Goal: Task Accomplishment & Management: Complete application form

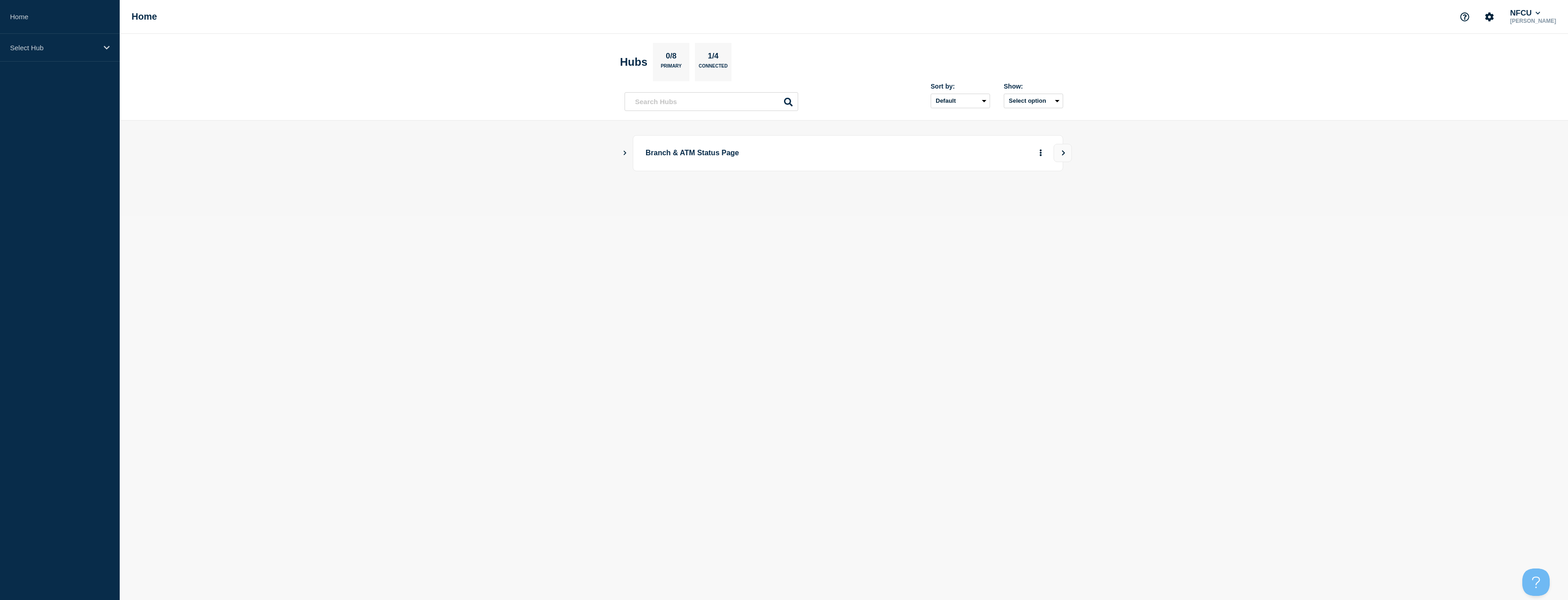
click at [624, 153] on icon "Show Connected Hubs" at bounding box center [625, 153] width 6 height 5
click at [1007, 200] on button "See overview" at bounding box center [1009, 199] width 49 height 18
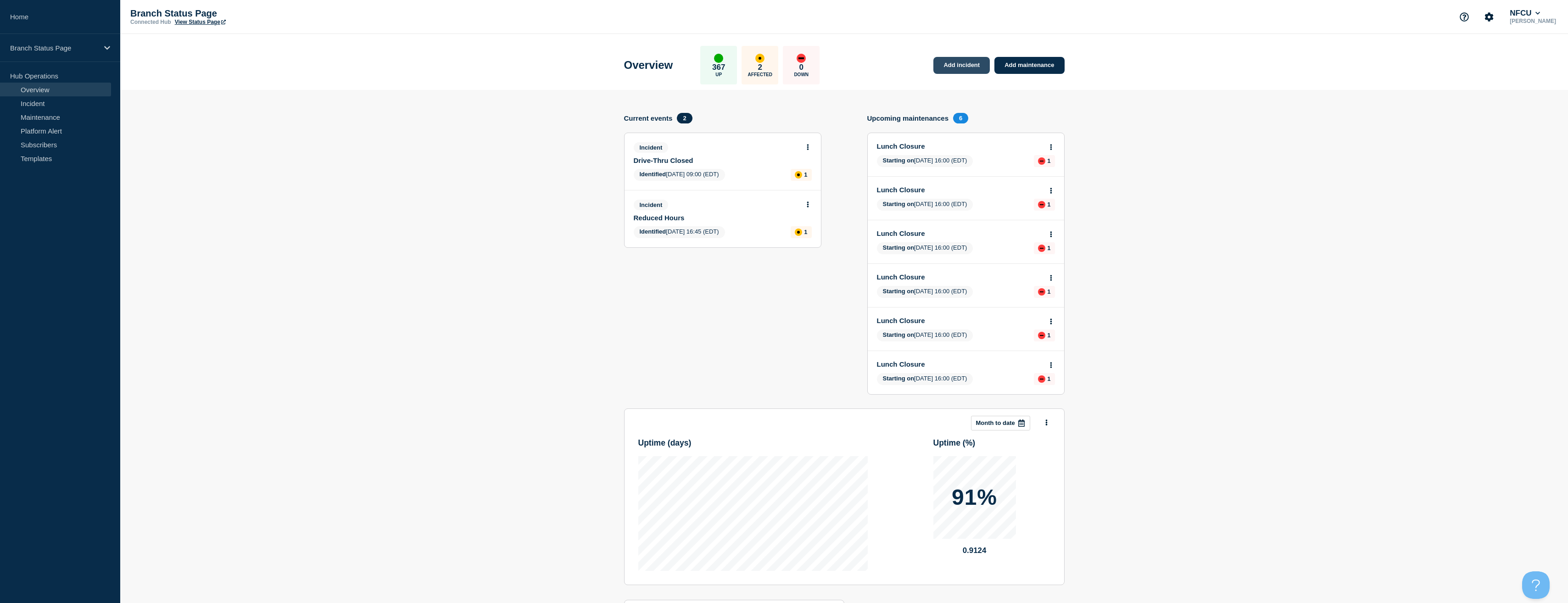
click at [976, 67] on link "Add incident" at bounding box center [962, 65] width 56 height 17
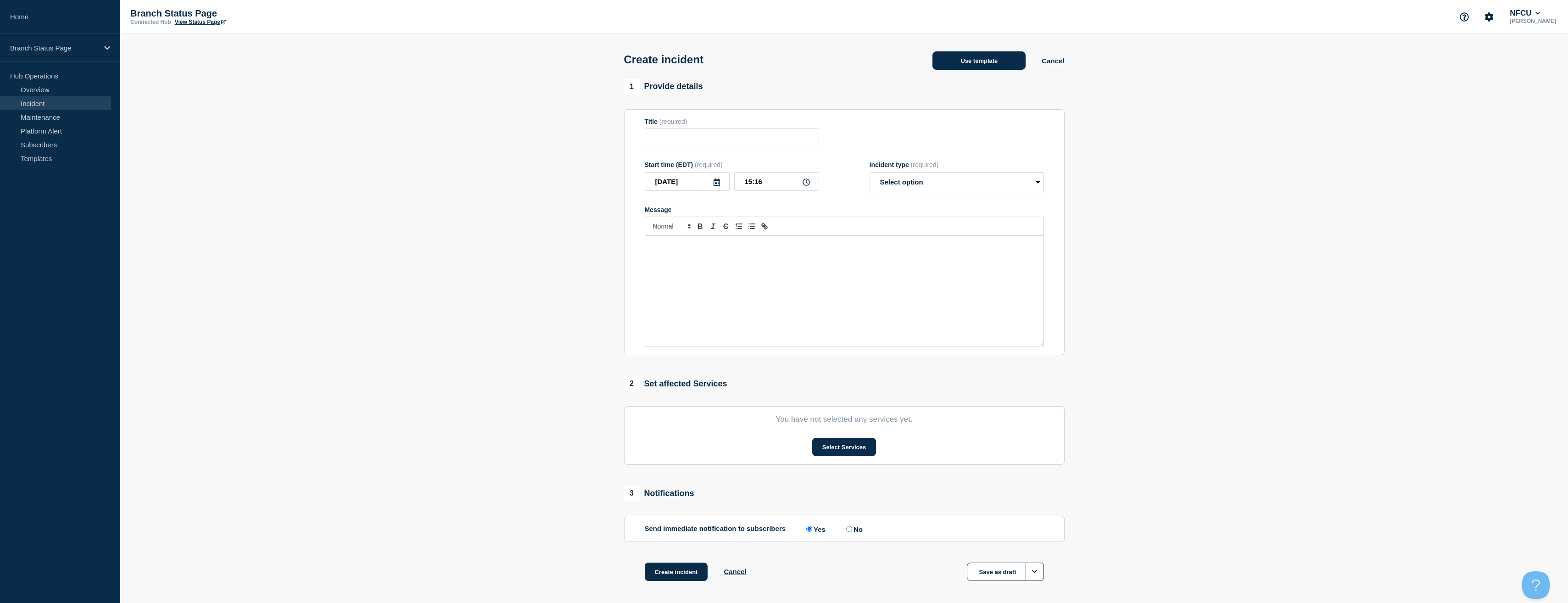
click at [968, 59] on button "Use template" at bounding box center [979, 61] width 93 height 18
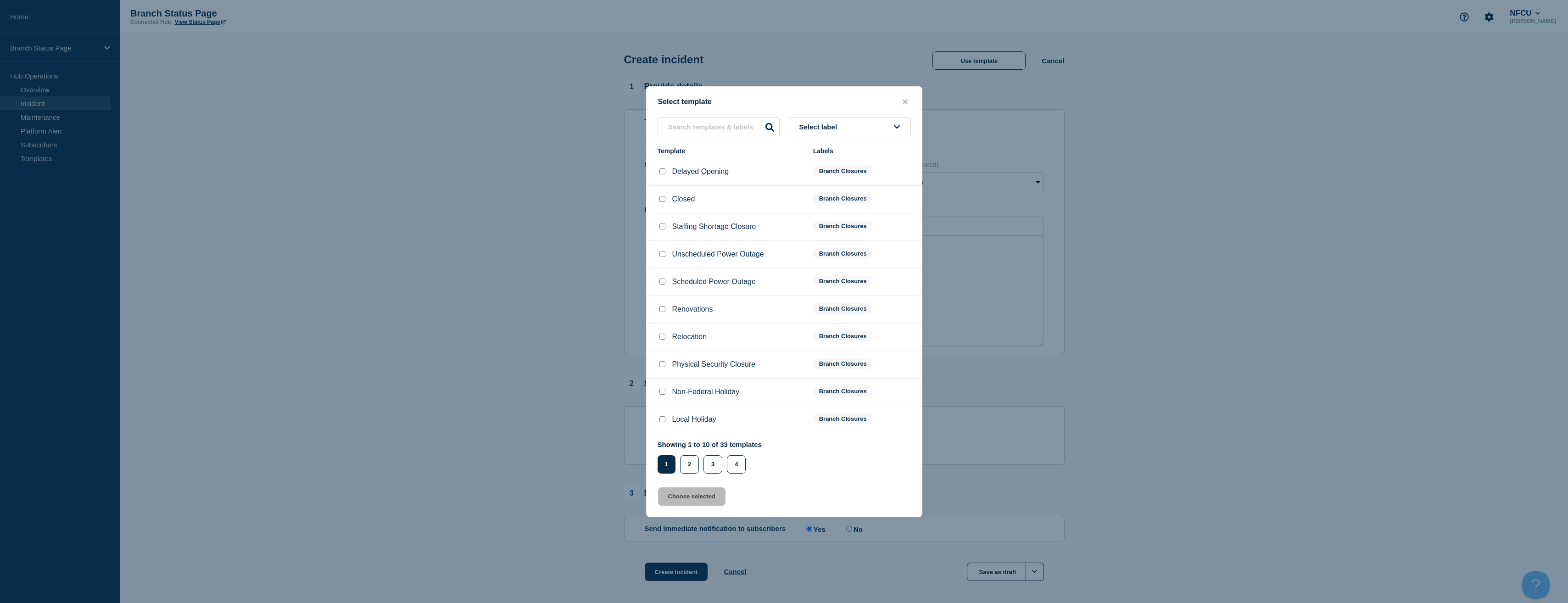
drag, startPoint x: 862, startPoint y: 130, endPoint x: 861, endPoint y: 135, distance: 5.1
click at [861, 135] on button "Select label" at bounding box center [850, 127] width 122 height 19
click at [841, 240] on button "Branch Closures" at bounding box center [850, 241] width 122 height 19
click at [687, 470] on button "2" at bounding box center [689, 465] width 19 height 18
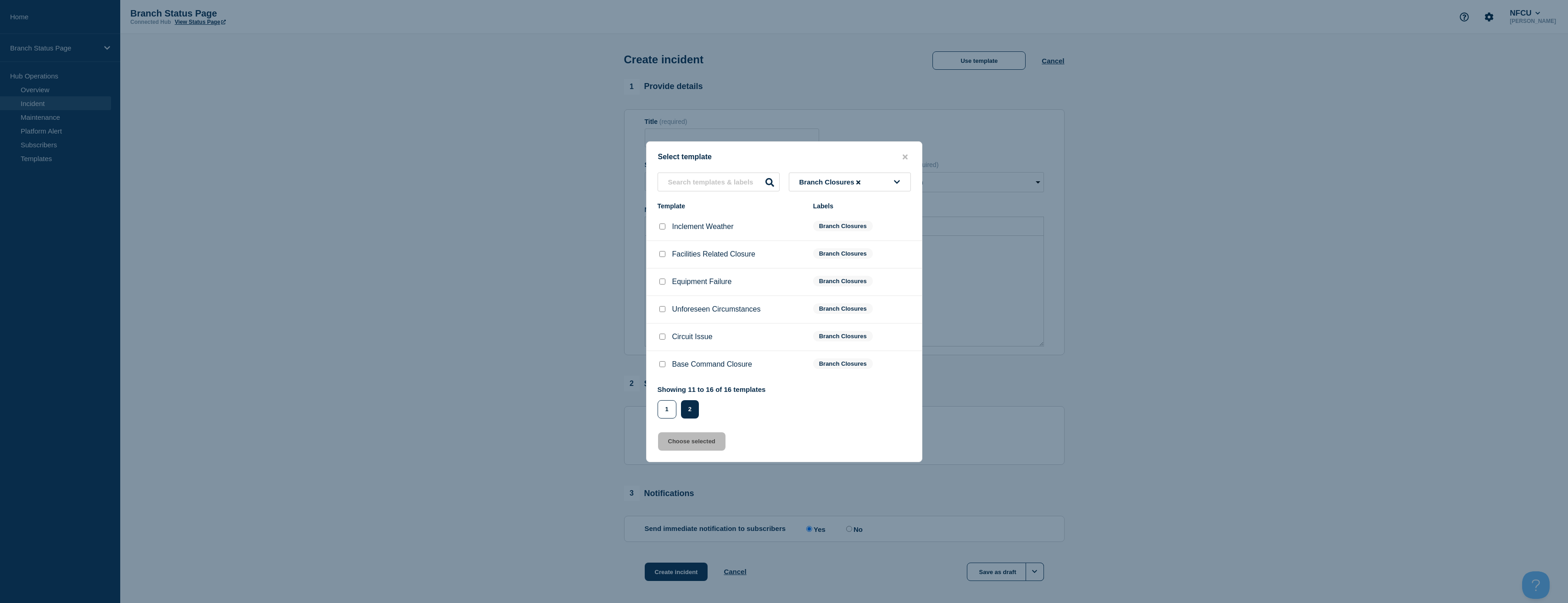
click at [658, 338] on div at bounding box center [662, 336] width 9 height 9
click at [665, 338] on input "Circuit Issue checkbox" at bounding box center [663, 337] width 6 height 6
checkbox input "true"
click at [694, 447] on button "Choose selected" at bounding box center [691, 442] width 67 height 18
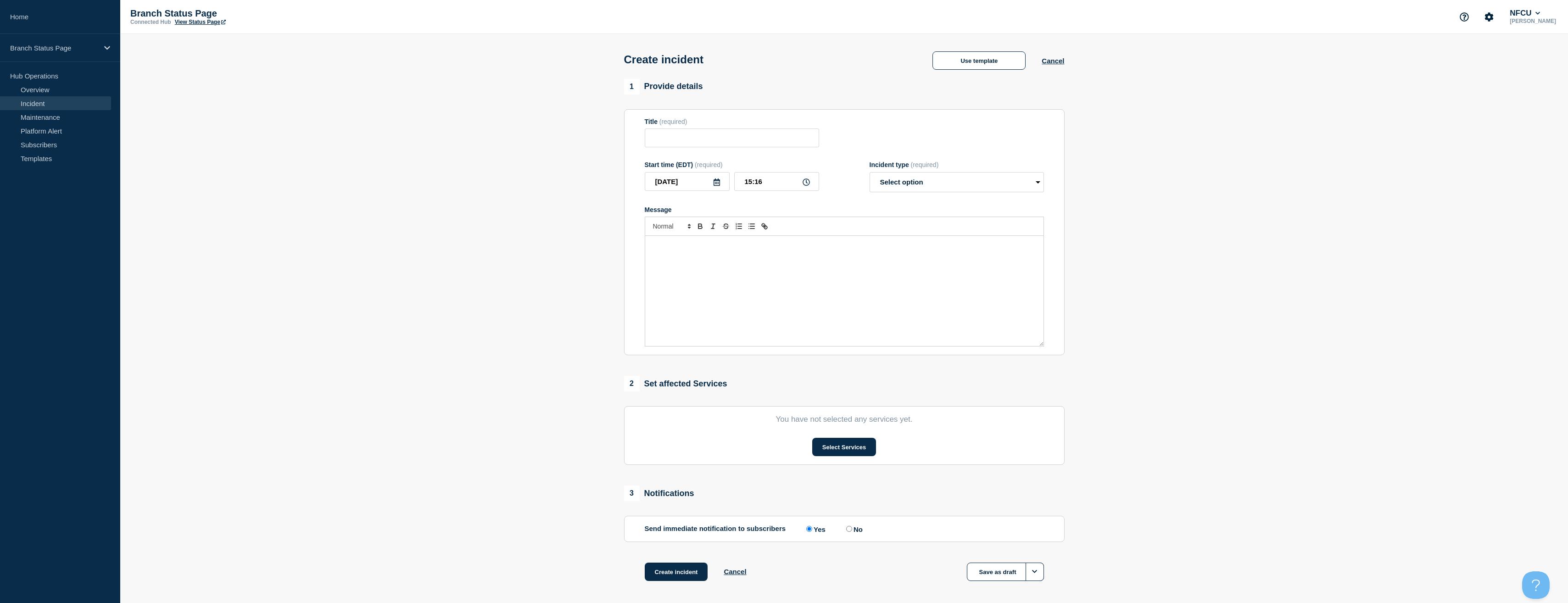
type input "Circuit Issue"
select select "identified"
click at [555, 429] on section "1 Provide details Title (required) Circuit Issue Start time (EDT) (required) [D…" at bounding box center [844, 341] width 1448 height 525
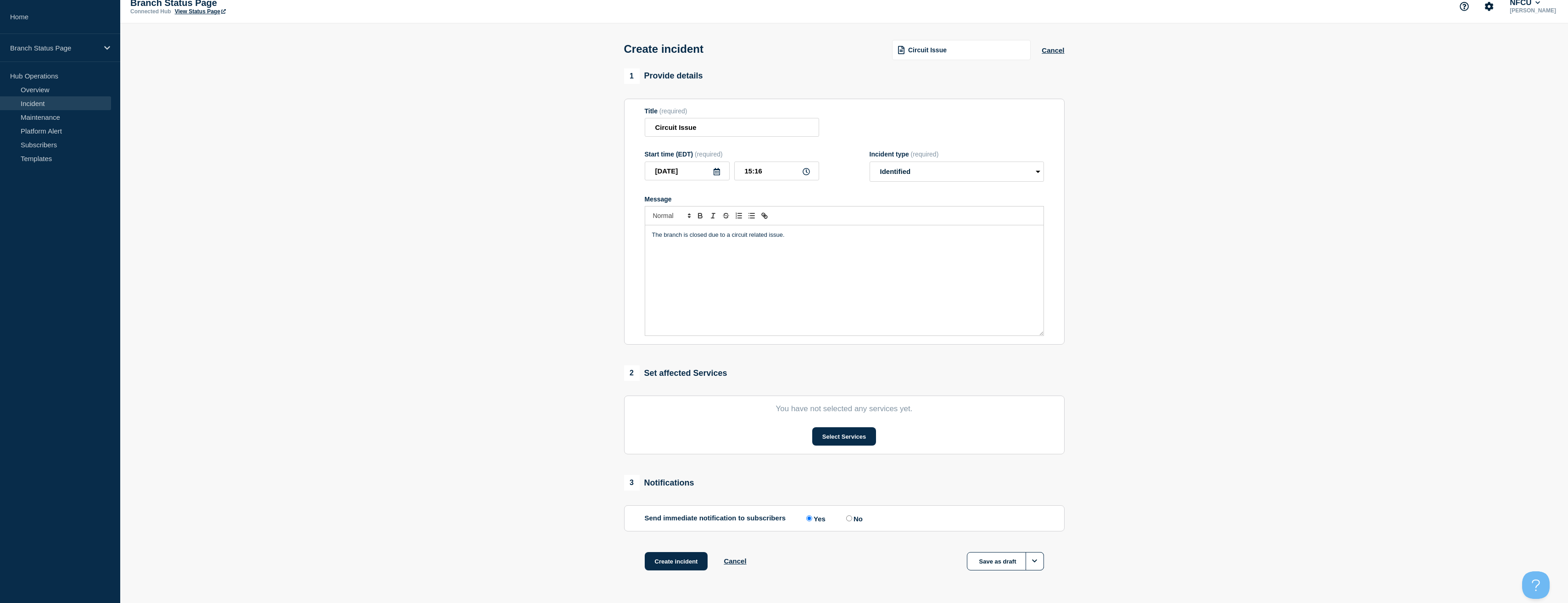
scroll to position [40, 0]
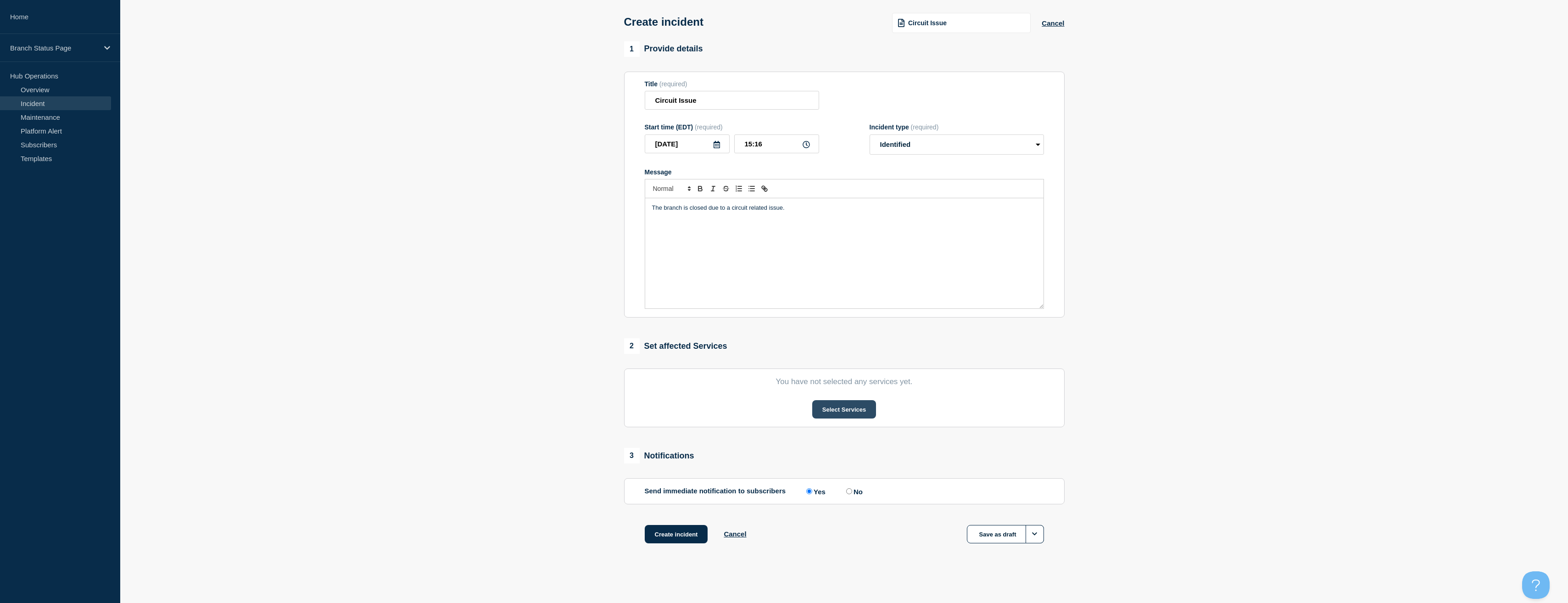
click at [845, 415] on button "Select Services" at bounding box center [844, 410] width 64 height 18
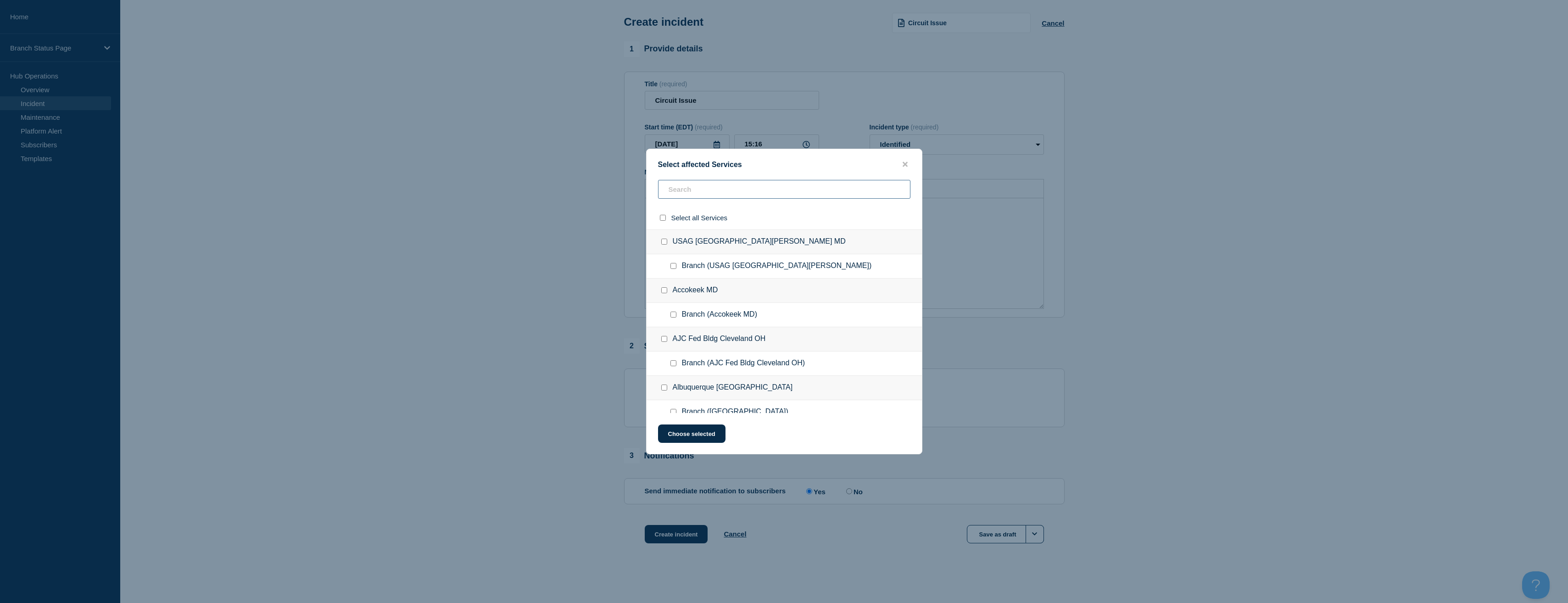
click at [726, 187] on input "text" at bounding box center [784, 189] width 252 height 19
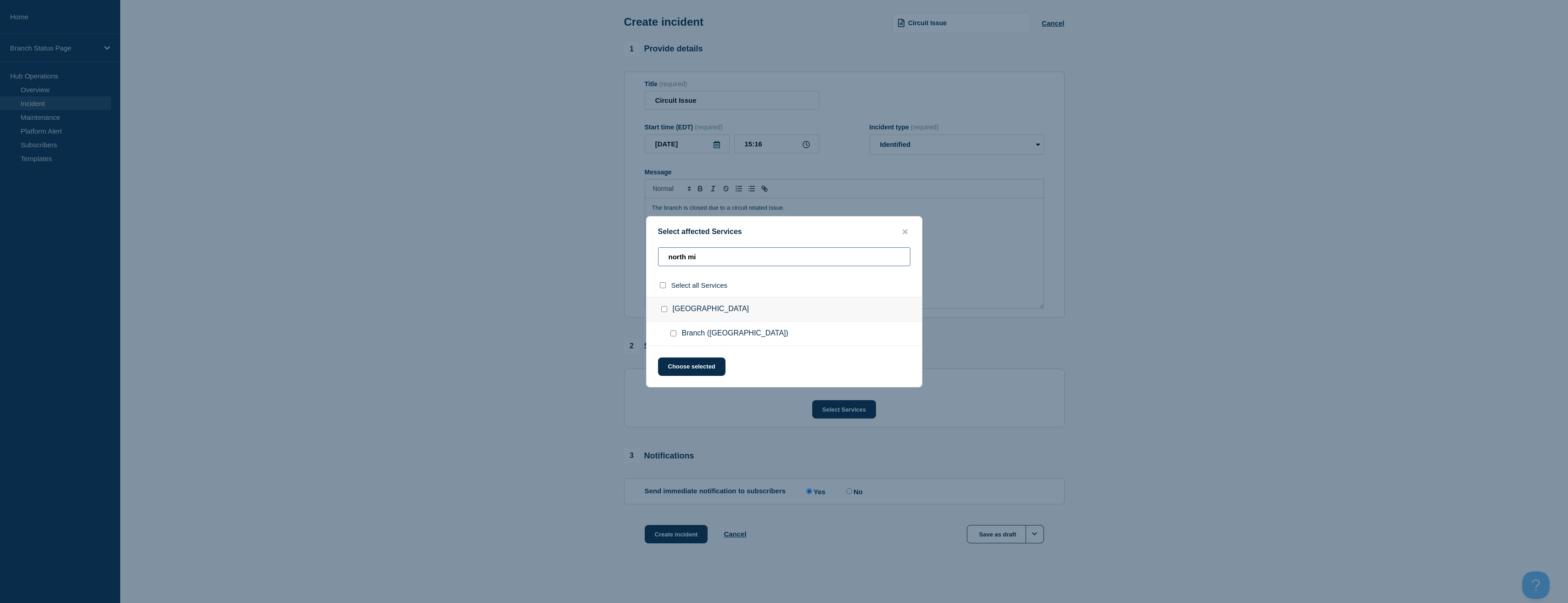
type input "north mi"
click at [672, 338] on div at bounding box center [675, 333] width 13 height 9
click at [672, 335] on input "Branch (North Miami FL) checkbox" at bounding box center [674, 333] width 6 height 6
checkbox input "true"
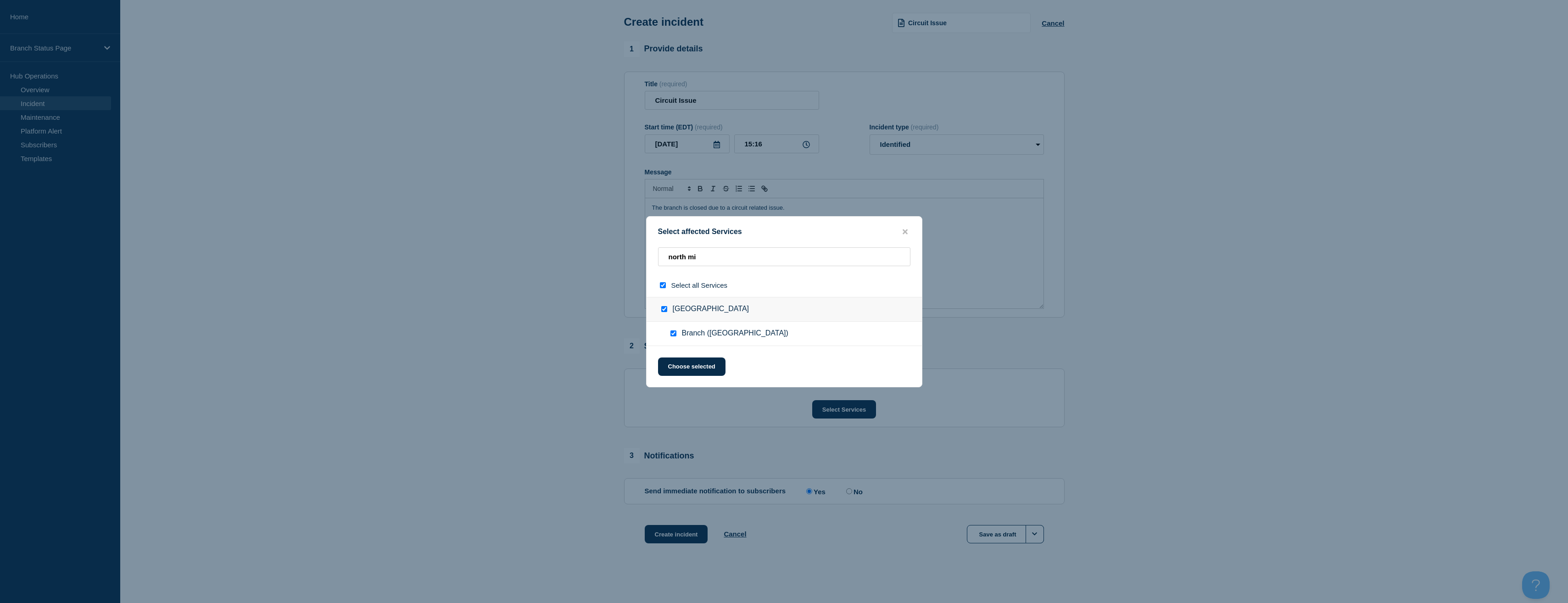
checkbox input "true"
click at [708, 372] on button "Choose selected" at bounding box center [691, 367] width 67 height 18
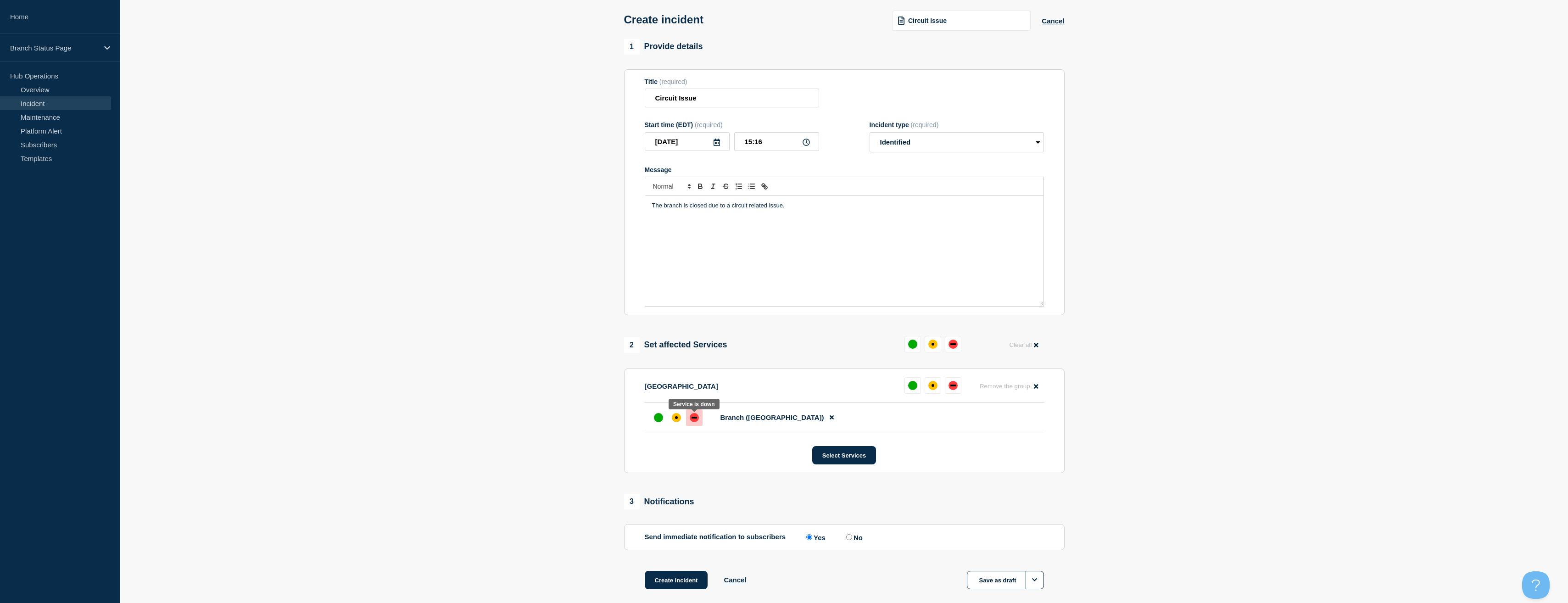
click at [696, 416] on div "down" at bounding box center [694, 418] width 9 height 9
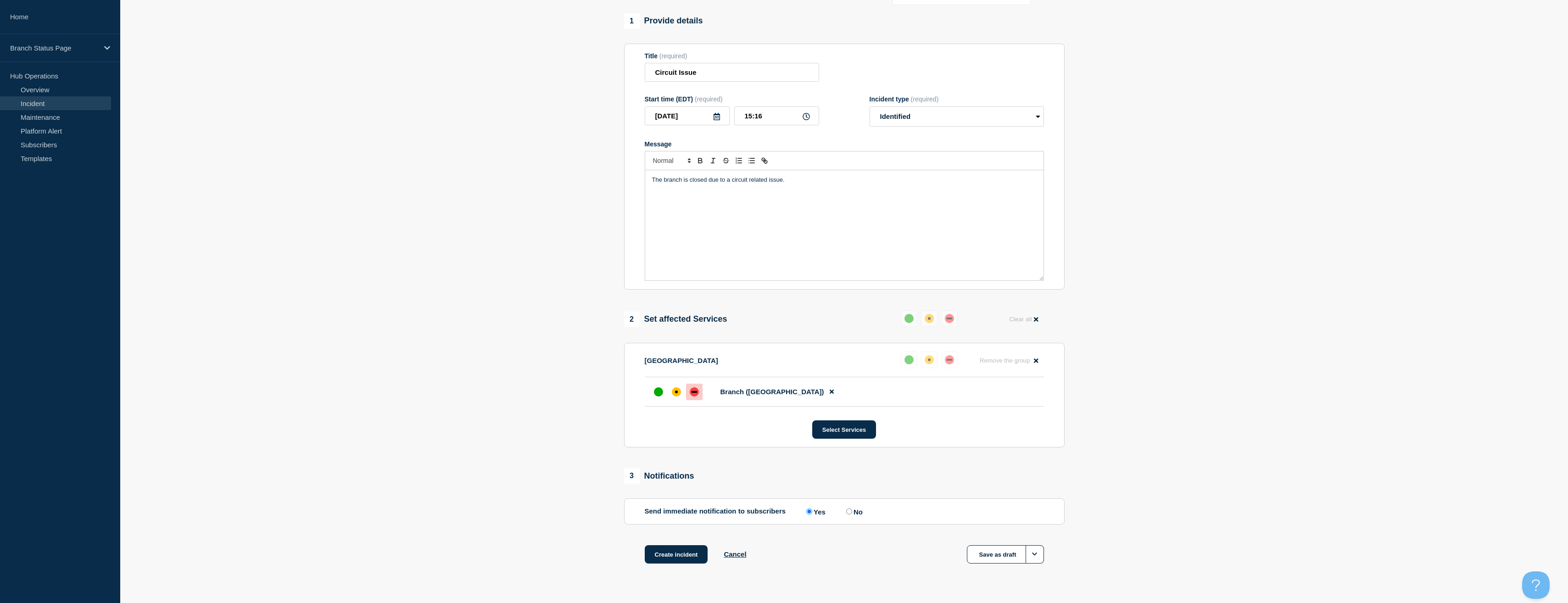
scroll to position [88, 0]
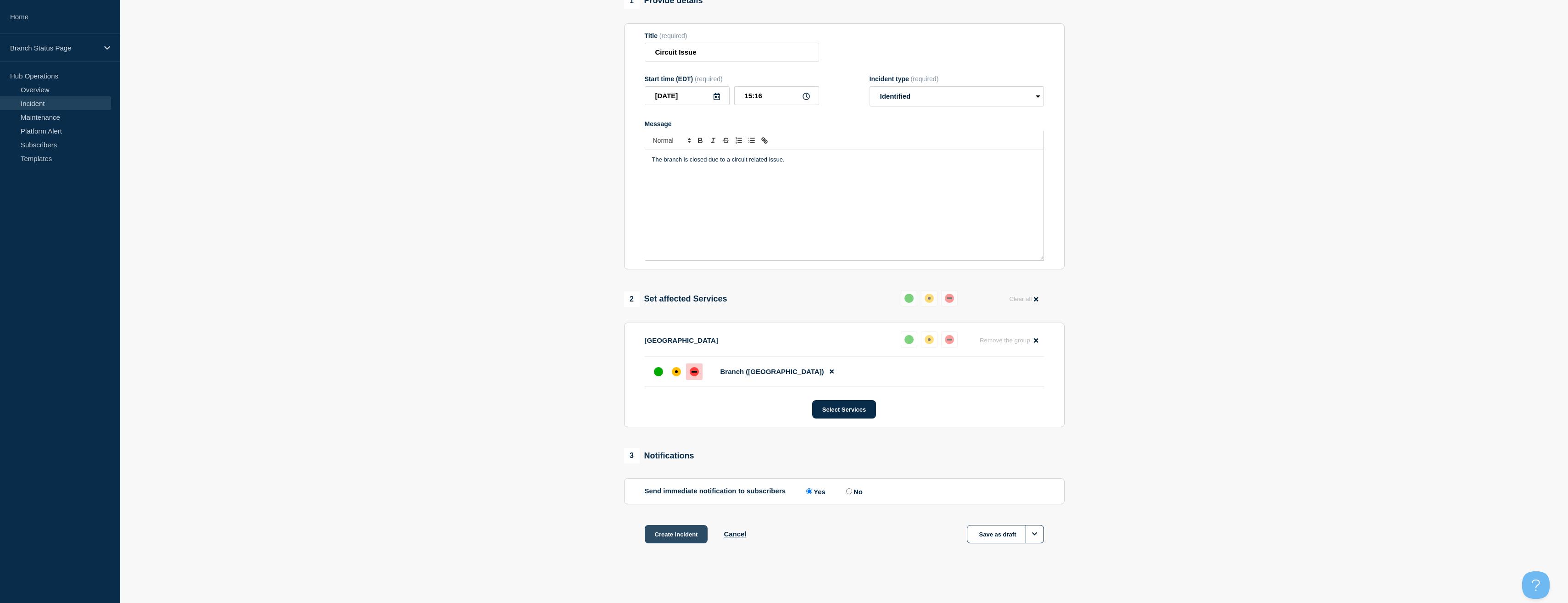
click at [687, 535] on button "Create incident" at bounding box center [677, 535] width 64 height 18
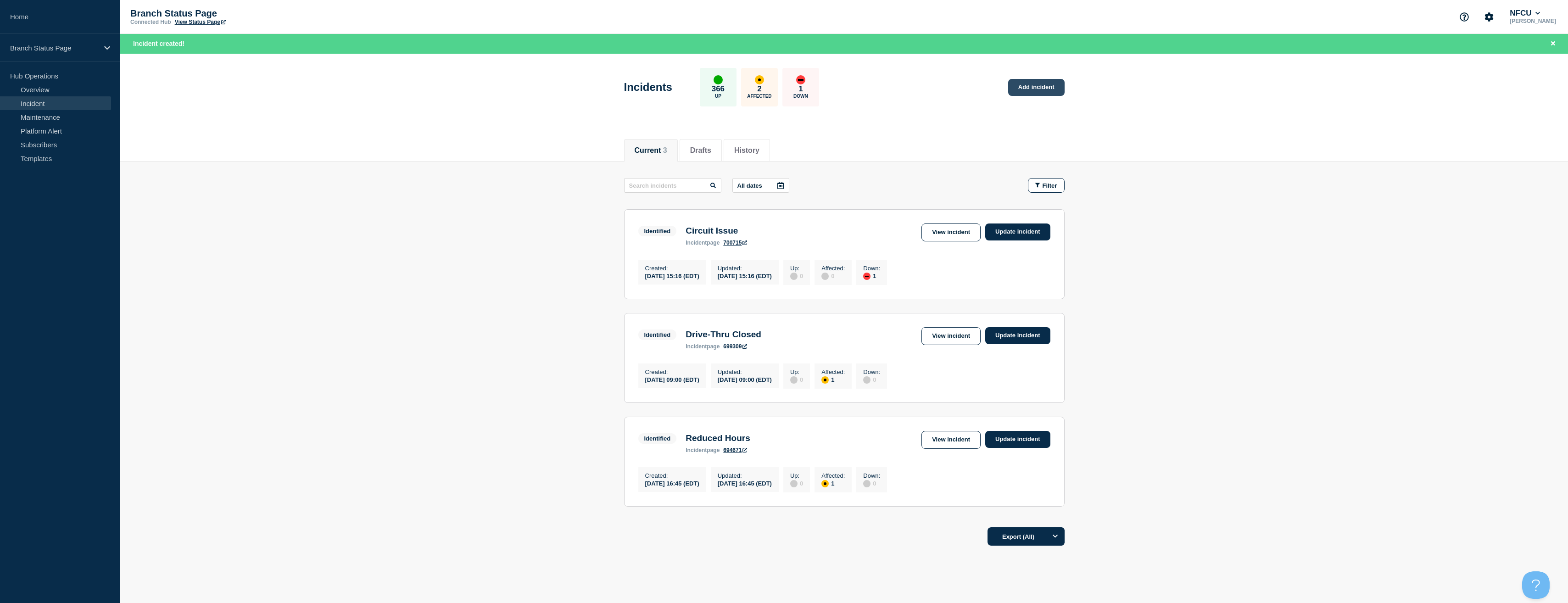
click at [1022, 93] on link "Add incident" at bounding box center [1036, 87] width 56 height 17
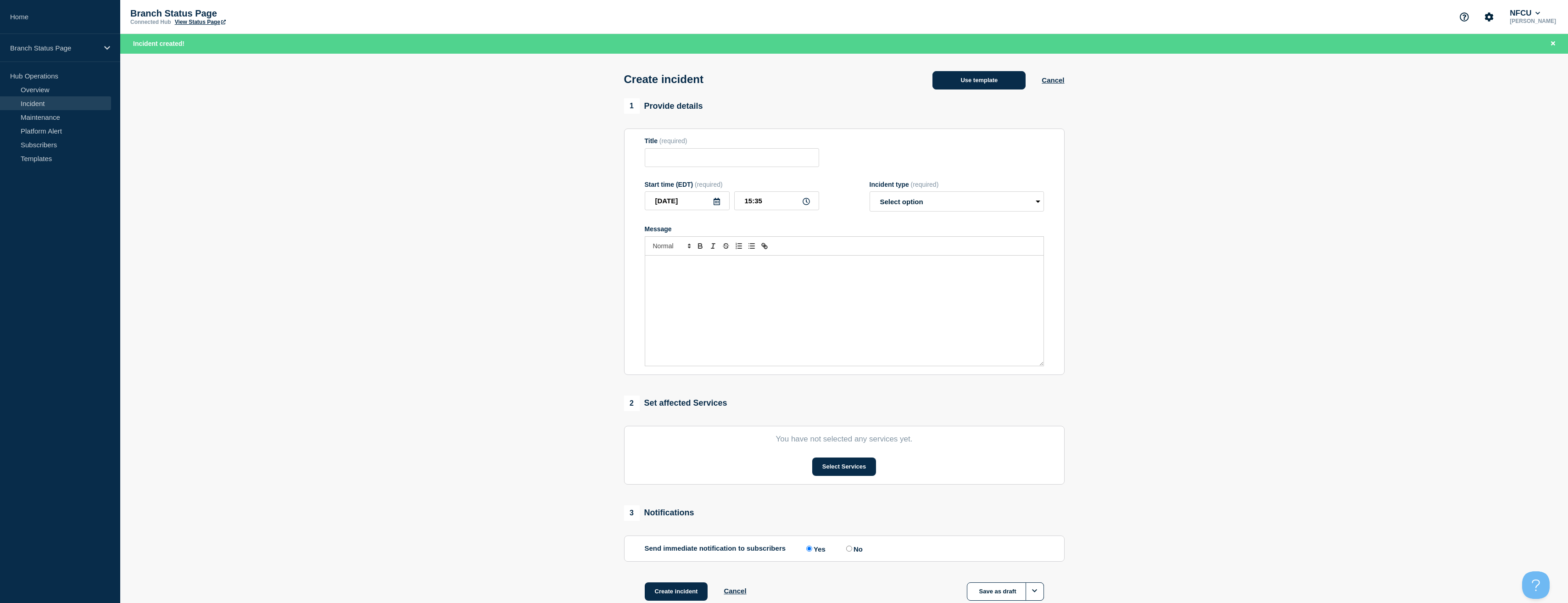
click at [970, 77] on button "Use template" at bounding box center [979, 80] width 93 height 18
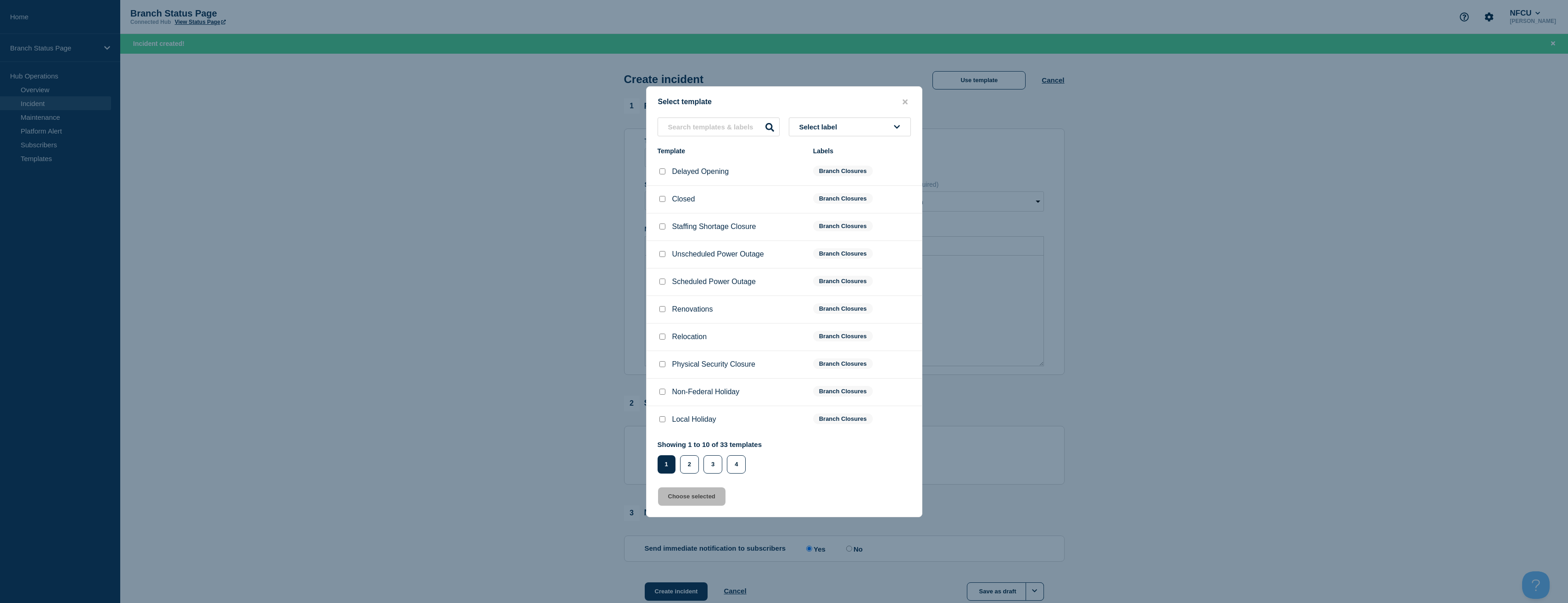
click at [878, 130] on button "Select label" at bounding box center [850, 127] width 122 height 19
click at [836, 237] on button "Branch Closures" at bounding box center [850, 241] width 122 height 19
click at [694, 464] on button "2" at bounding box center [689, 465] width 19 height 18
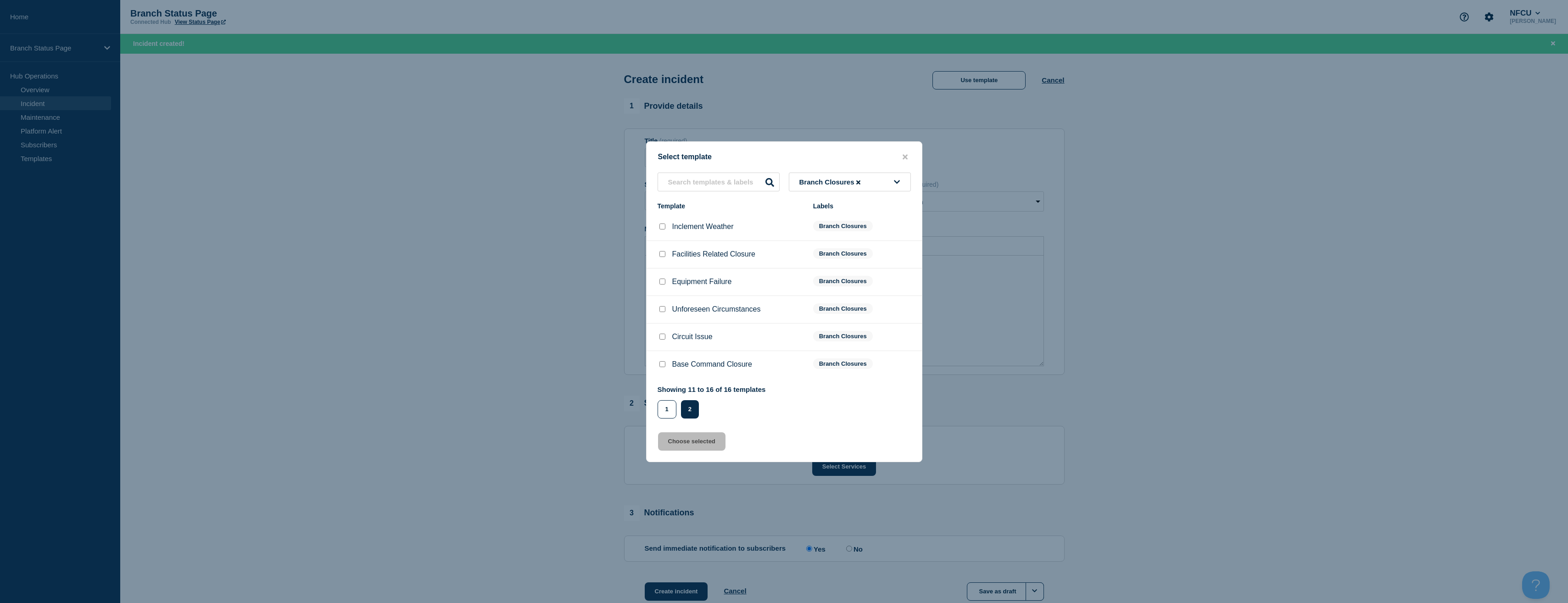
click at [661, 257] on input "Facilities Related Closure checkbox" at bounding box center [663, 254] width 6 height 6
checkbox input "true"
click at [694, 440] on button "Choose selected" at bounding box center [691, 442] width 67 height 18
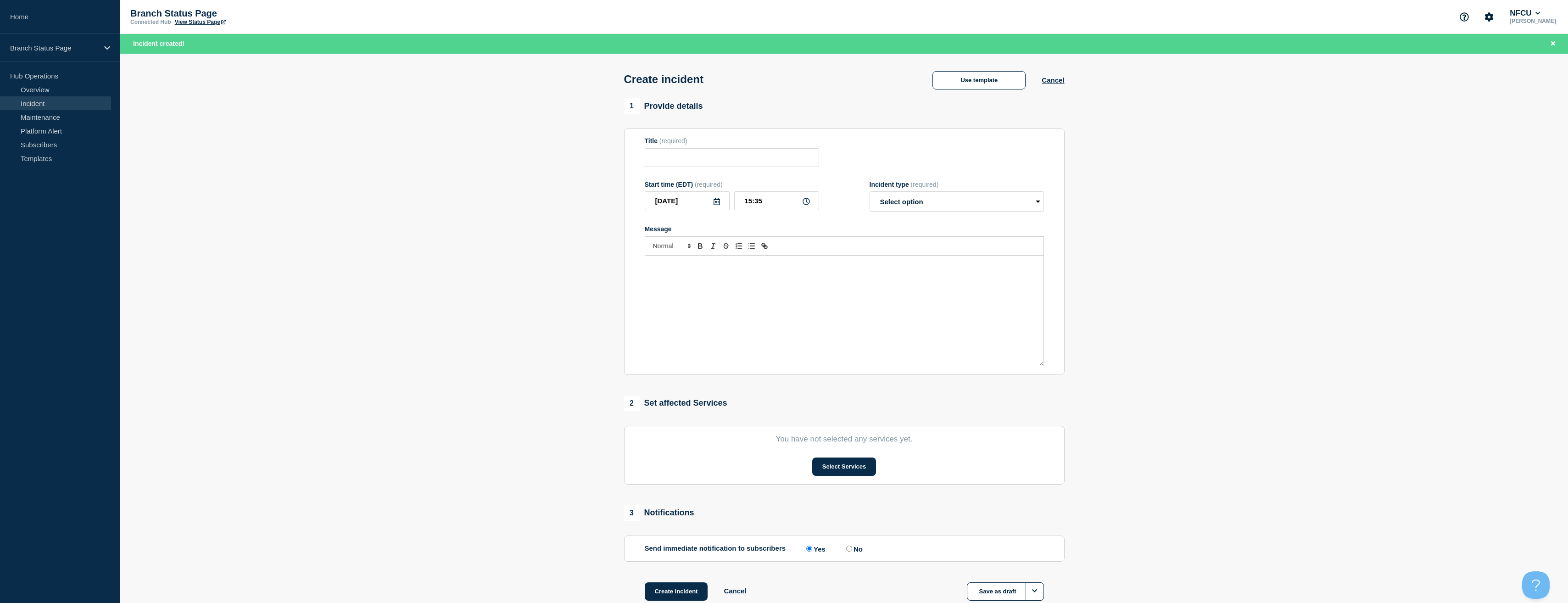
type input "Facilities Related Closure"
select select "identified"
click at [509, 398] on section "1 Provide details Title (required) Facilities Related Closure Start time (EDT) …" at bounding box center [844, 361] width 1448 height 525
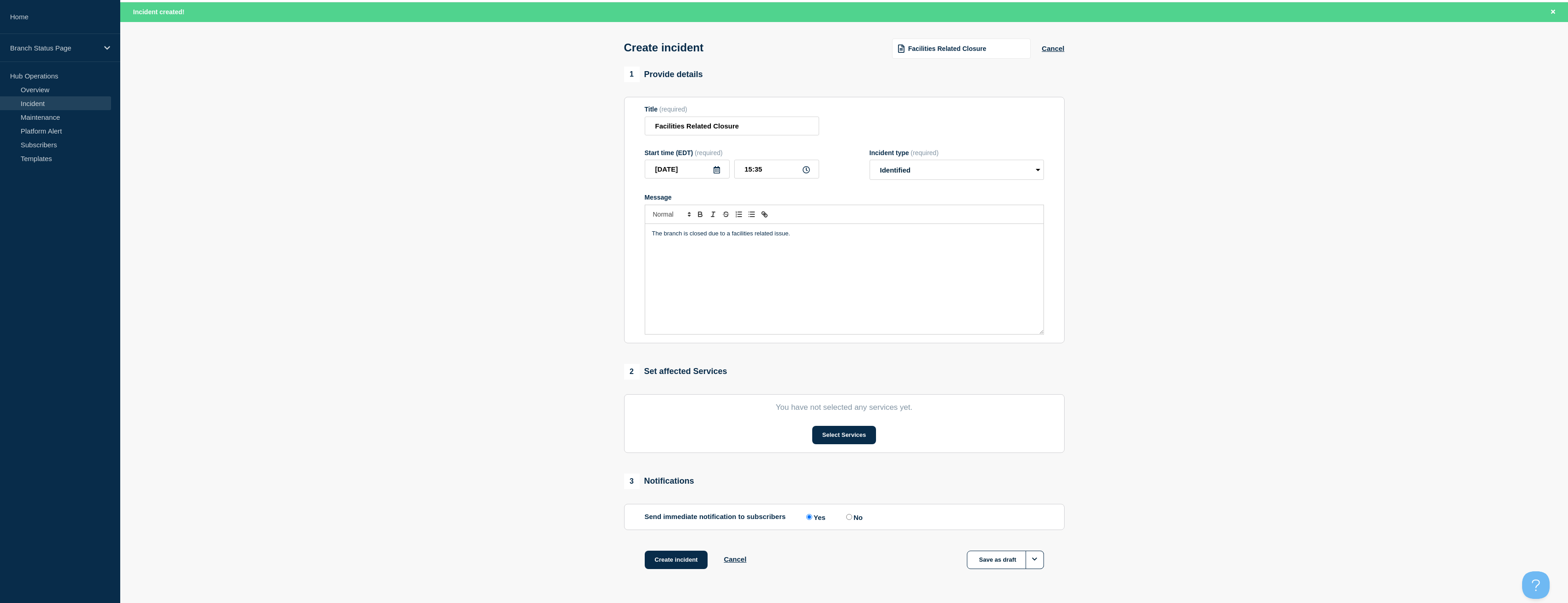
scroll to position [60, 0]
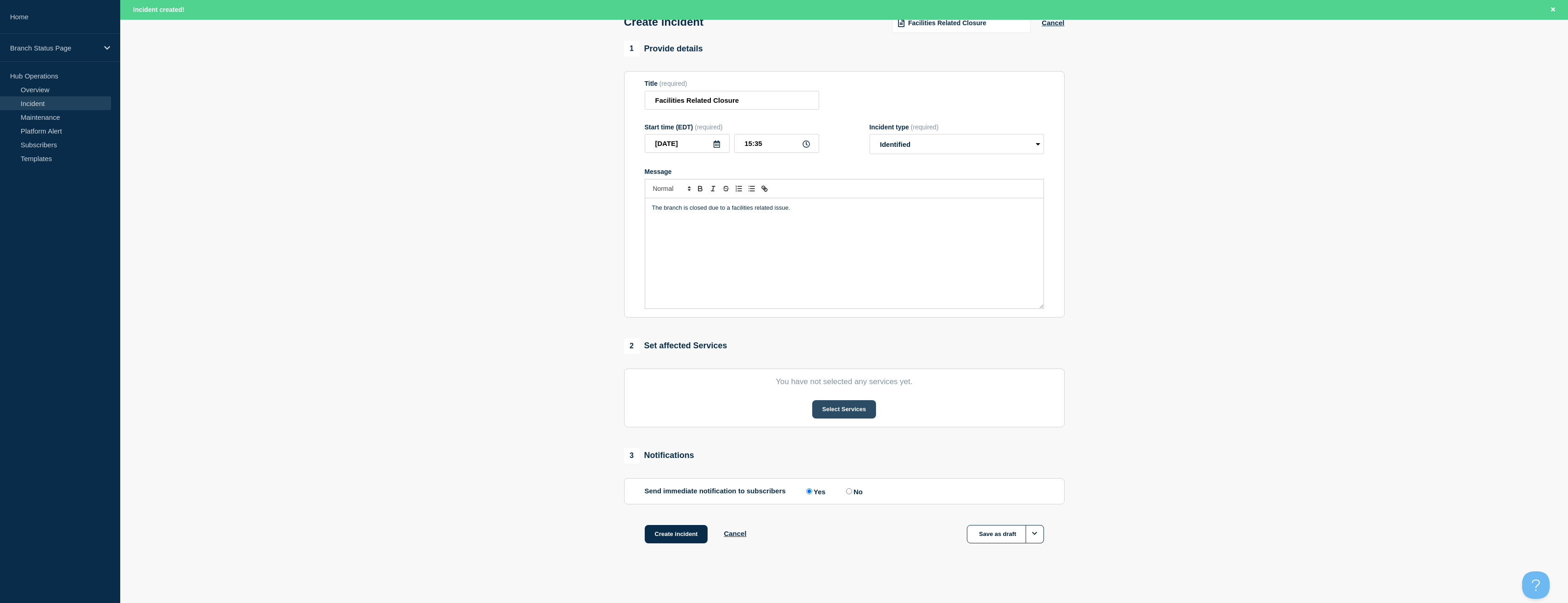
drag, startPoint x: 834, startPoint y: 421, endPoint x: 844, endPoint y: 415, distance: 11.7
click at [844, 415] on section "You have not selected any services yet. Select Services" at bounding box center [844, 398] width 441 height 59
click at [844, 415] on button "Select Services" at bounding box center [844, 410] width 64 height 18
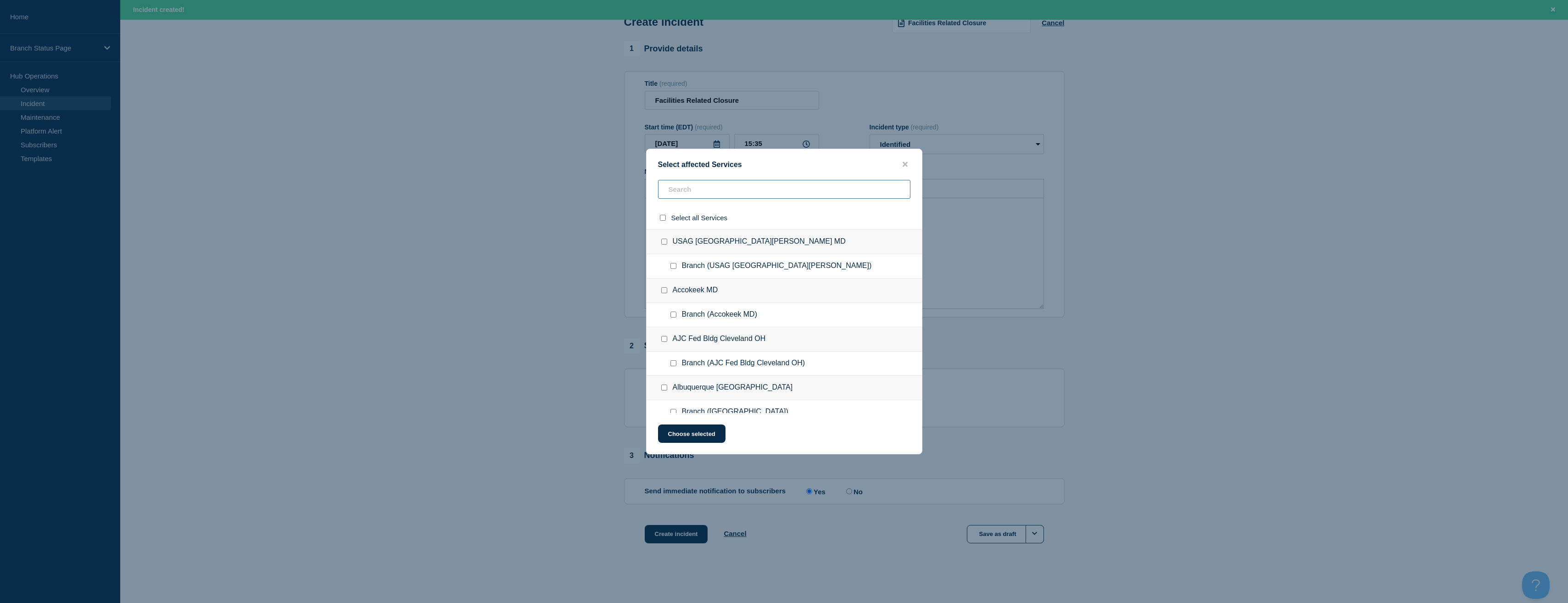
click at [693, 185] on input "text" at bounding box center [784, 189] width 252 height 19
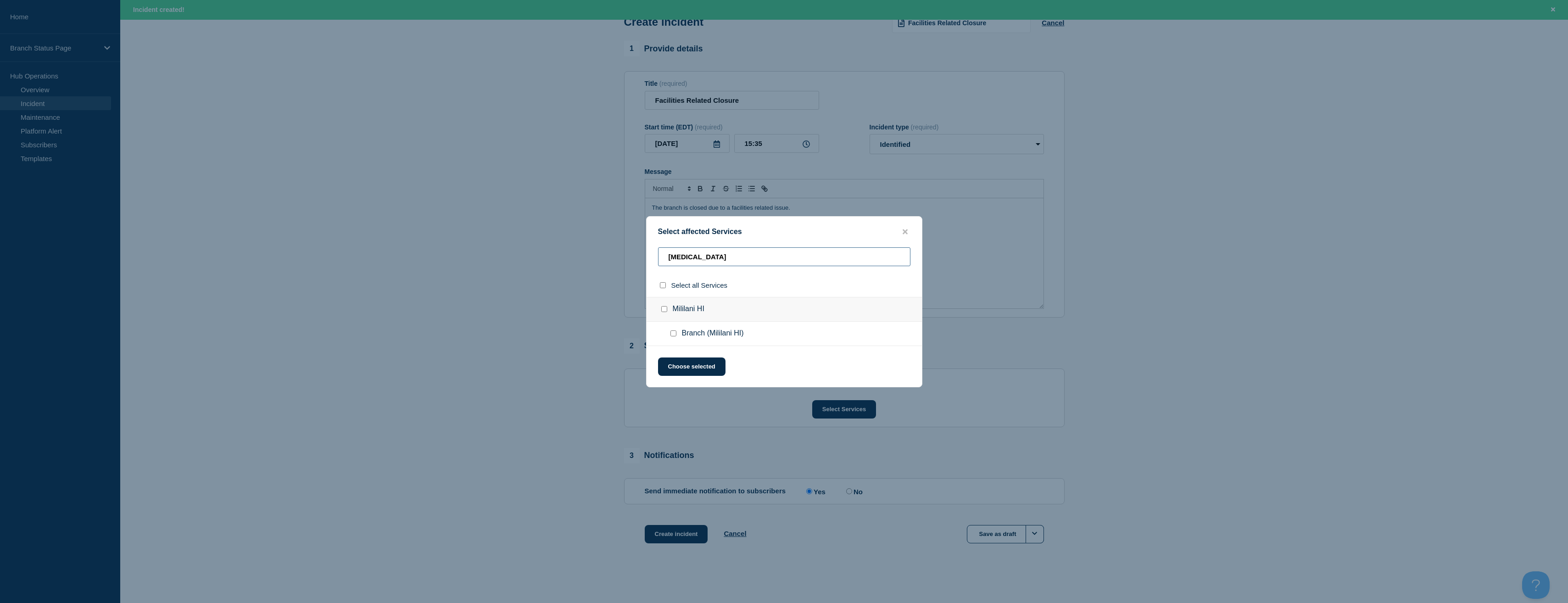
type input "[MEDICAL_DATA]"
click at [671, 336] on input "Branch (Mililani HI) checkbox" at bounding box center [674, 333] width 6 height 6
checkbox input "true"
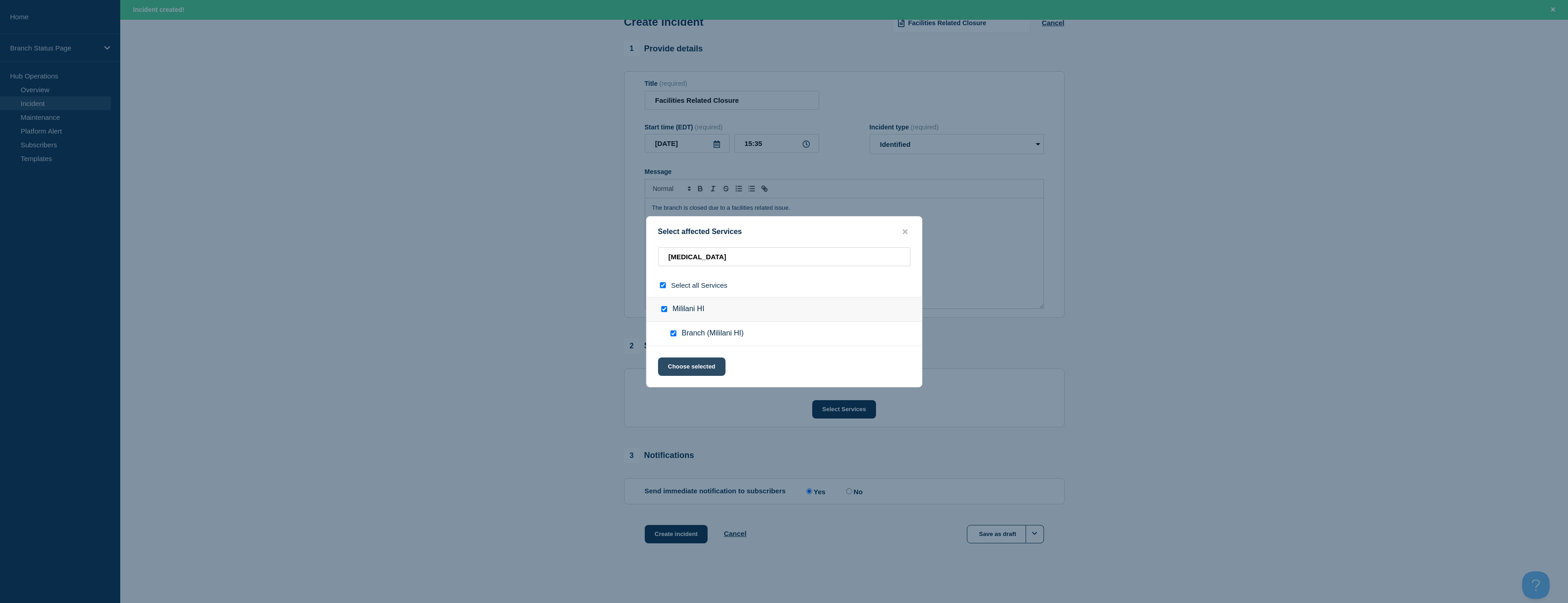
click at [704, 372] on button "Choose selected" at bounding box center [691, 367] width 67 height 18
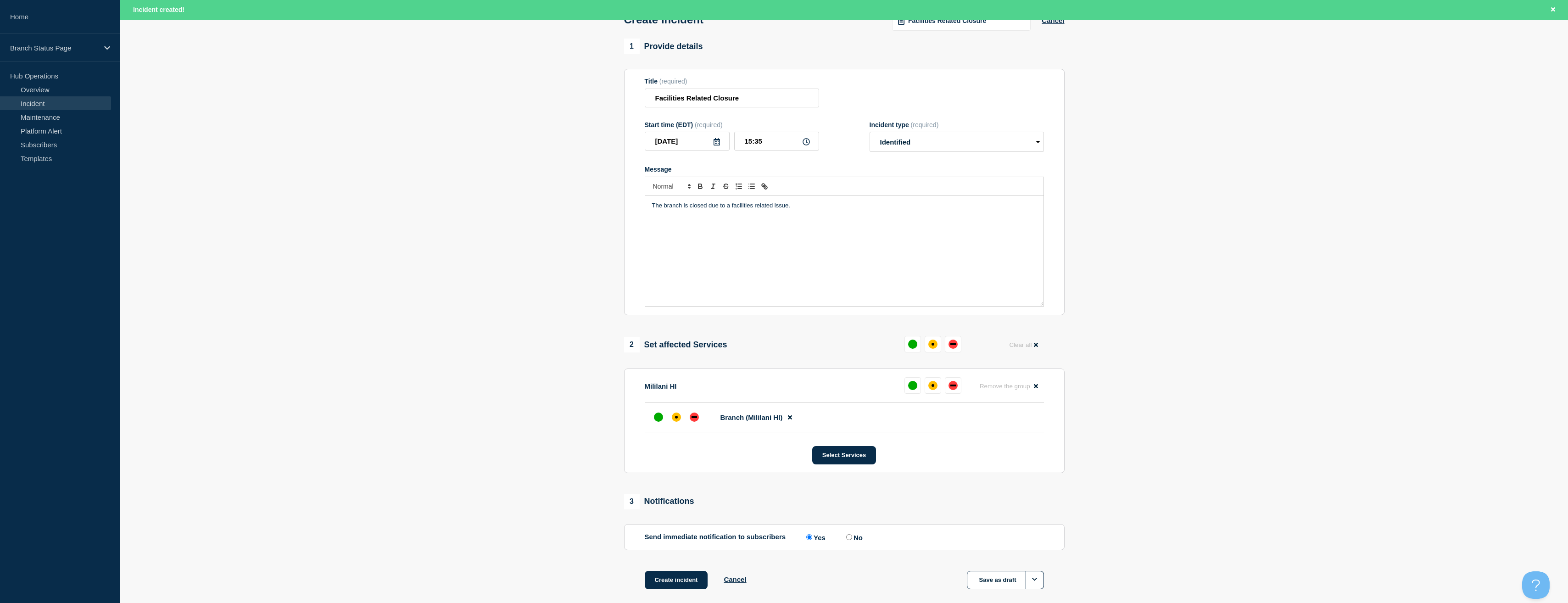
click at [496, 365] on section "1 Provide details Title (required) Facilities Related Closure Start time (EDT) …" at bounding box center [844, 325] width 1448 height 574
click at [697, 421] on div "down" at bounding box center [694, 417] width 9 height 9
click at [536, 424] on section "1 Provide details Title (required) Facilities Related Closure Start time (EDT) …" at bounding box center [844, 325] width 1448 height 574
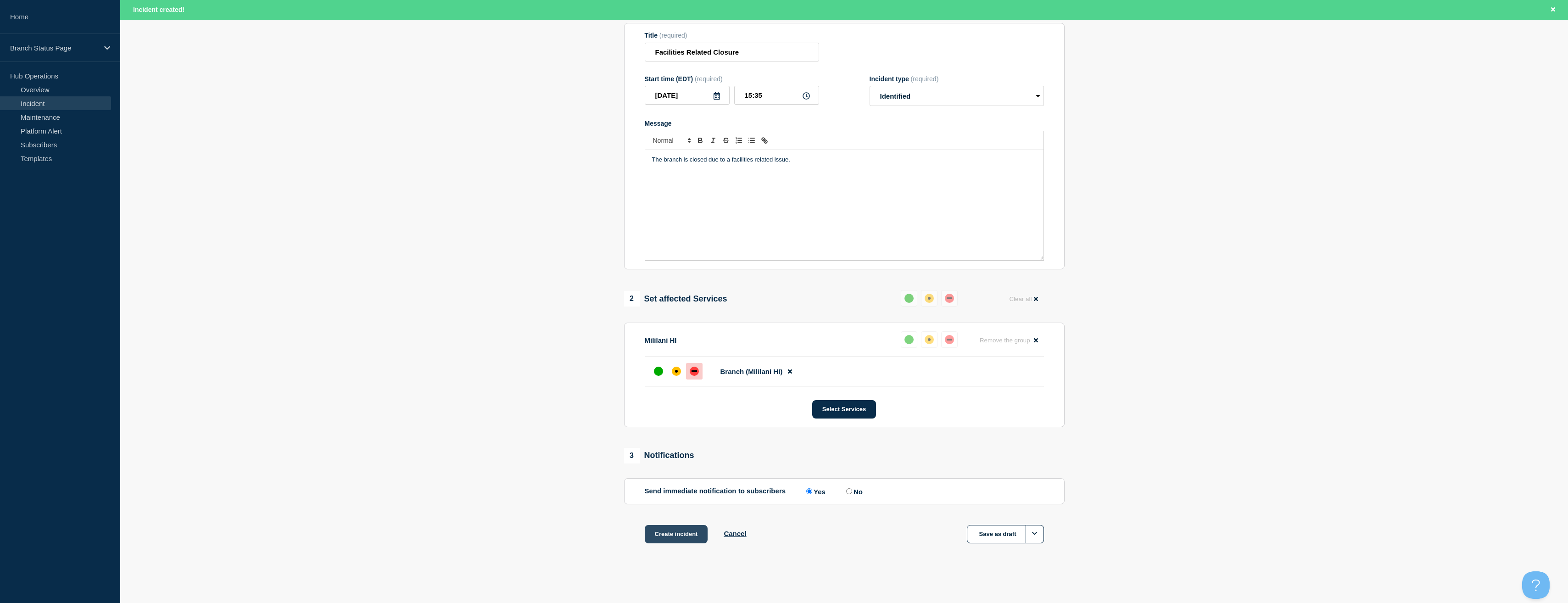
click at [675, 533] on button "Create incident" at bounding box center [677, 535] width 64 height 18
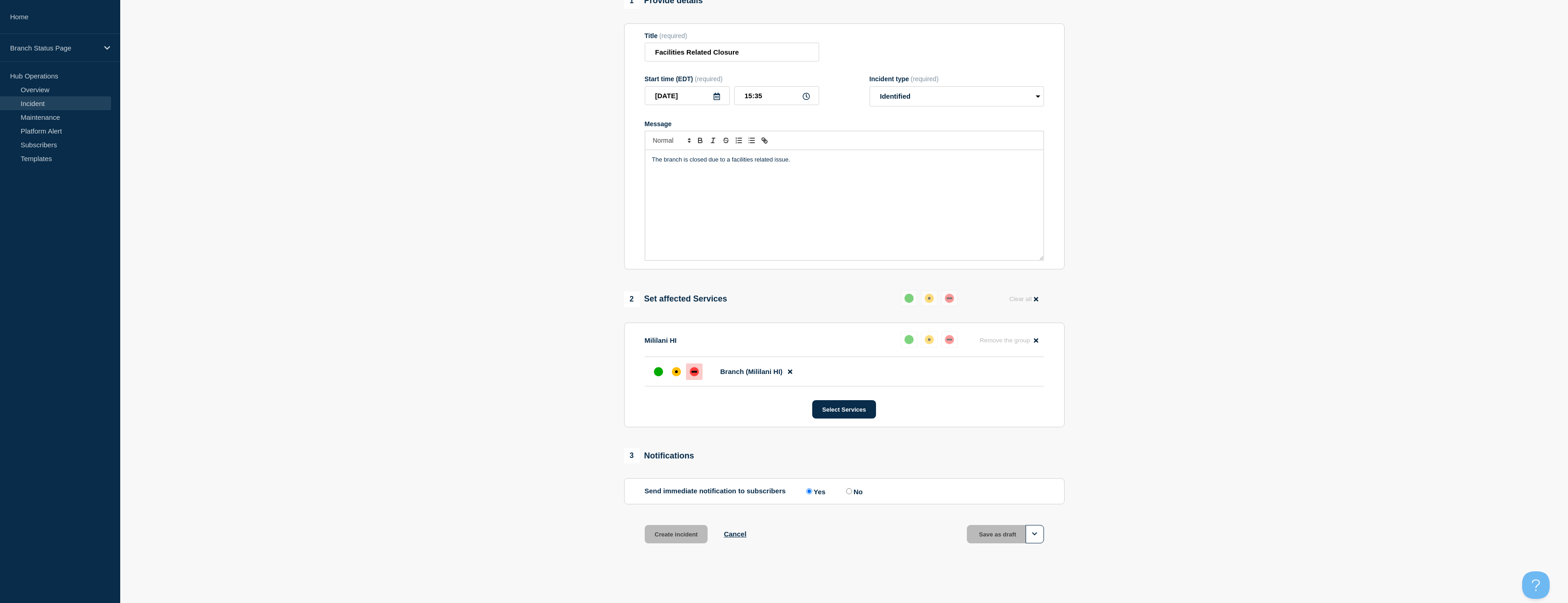
scroll to position [88, 0]
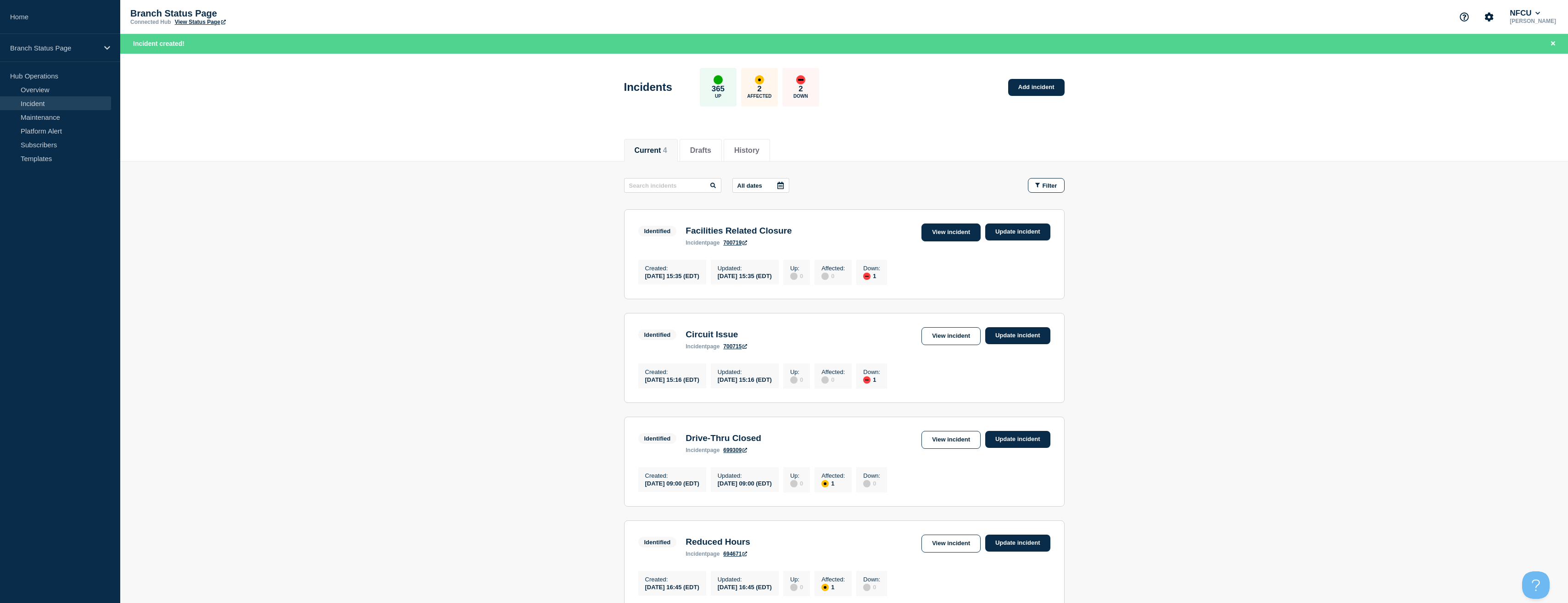
click at [964, 236] on link "View incident" at bounding box center [951, 232] width 59 height 18
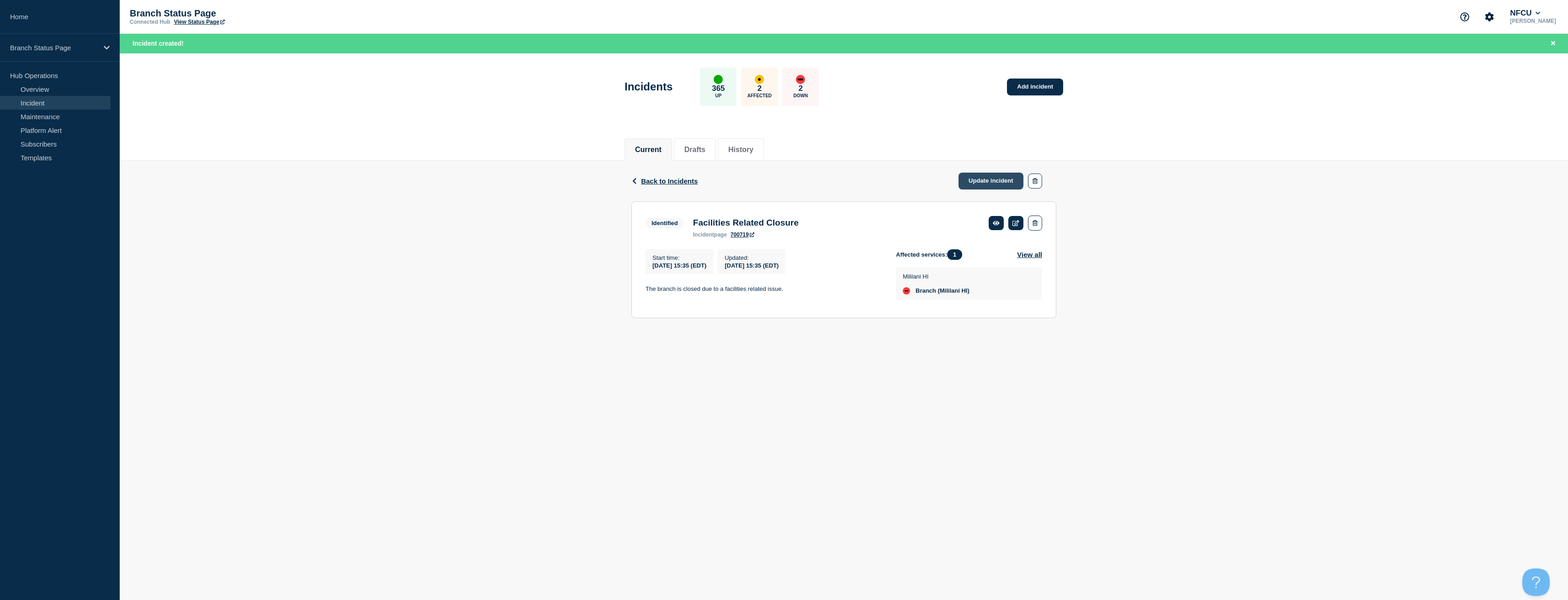
click at [1002, 186] on link "Update incident" at bounding box center [991, 181] width 65 height 17
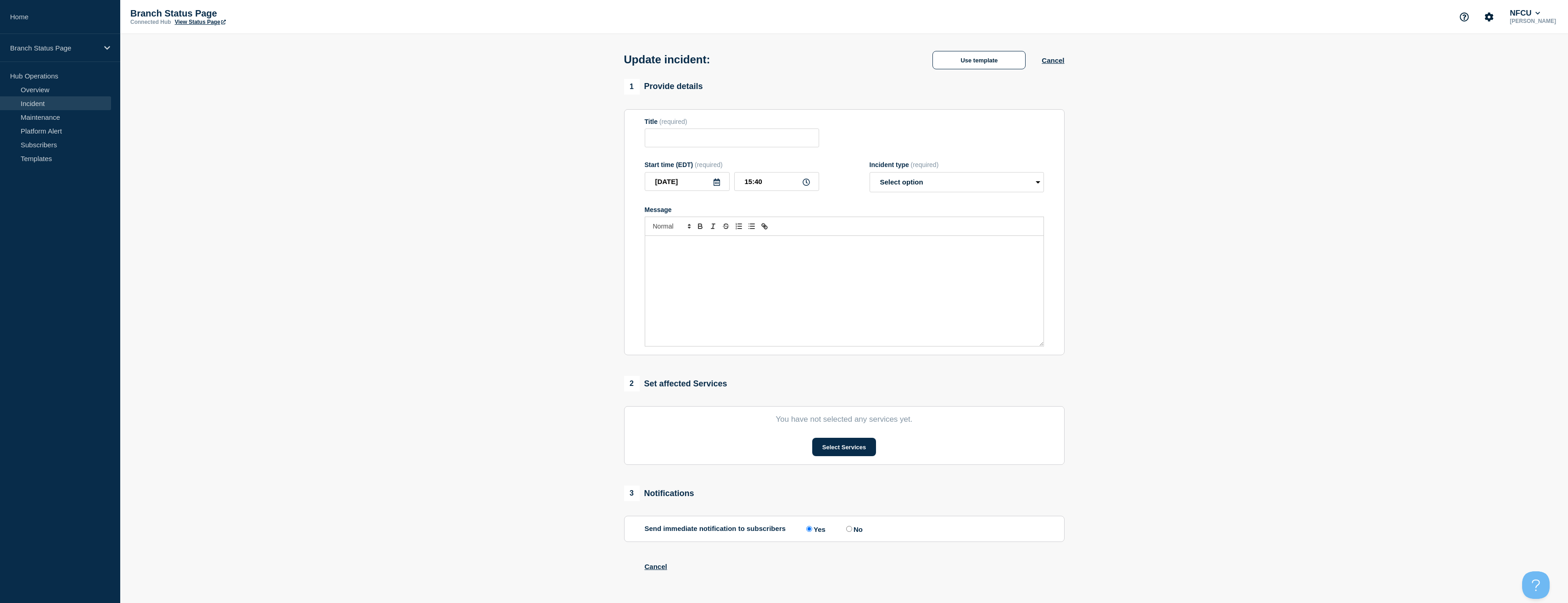
type input "Facilities Related Closure"
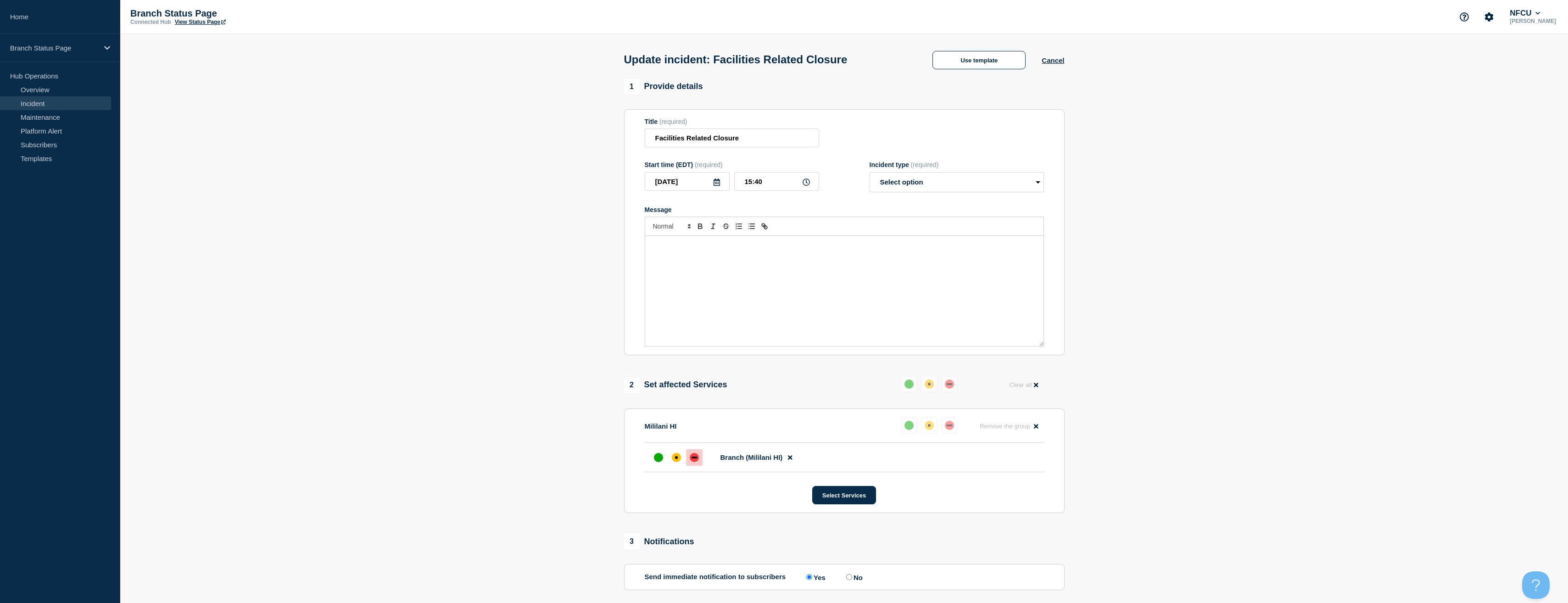
click at [1008, 73] on div "Update incident: Facilities Related Closure Use template Cancel" at bounding box center [844, 57] width 461 height 45
click at [992, 65] on button "Use template" at bounding box center [979, 60] width 93 height 18
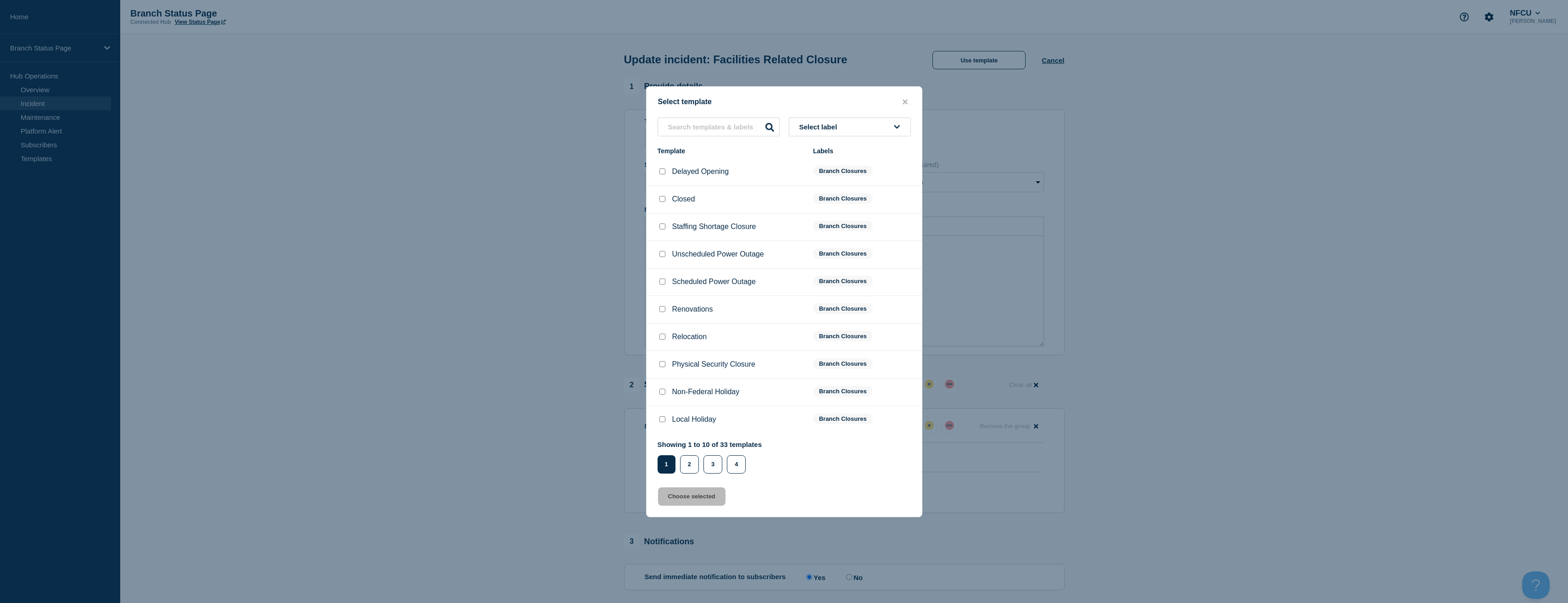
click at [857, 124] on button "Select label" at bounding box center [850, 127] width 122 height 19
click at [848, 202] on button "Branch Resolved (During Normal Business Hours)" at bounding box center [850, 200] width 122 height 27
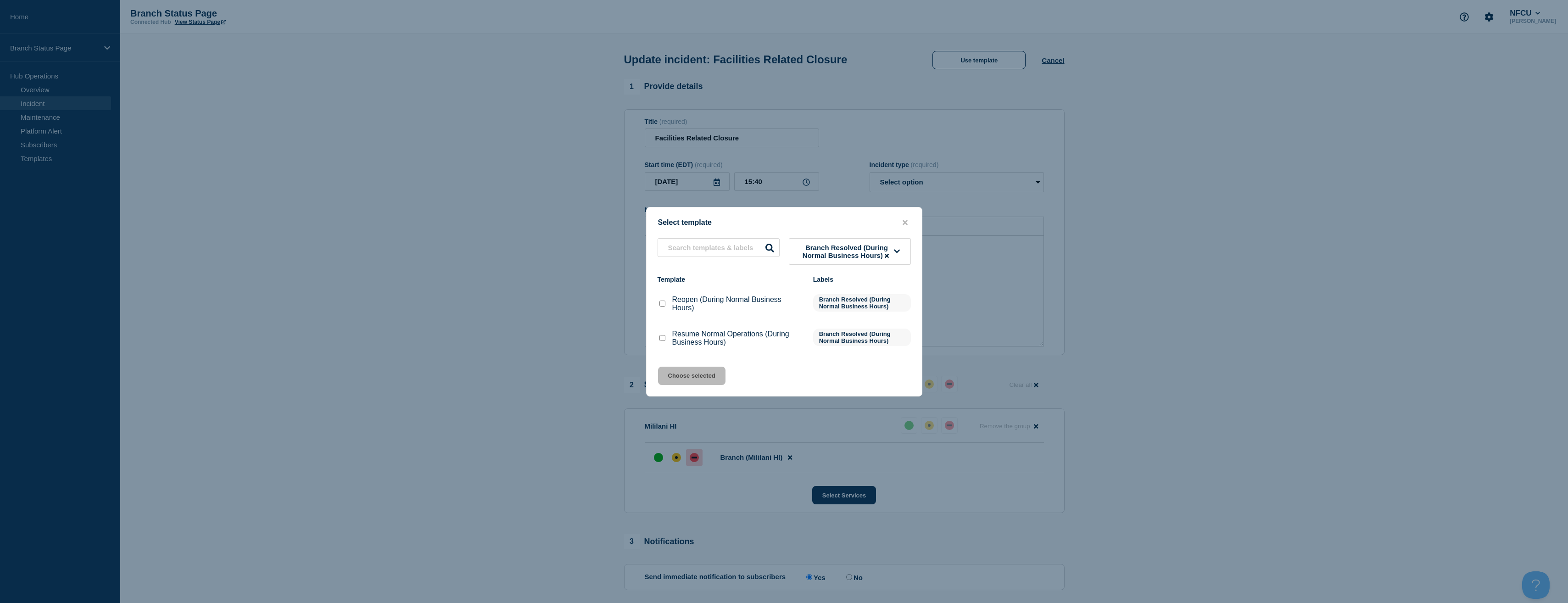
click at [664, 305] on input "Reopen (During Normal Business Hours) checkbox" at bounding box center [663, 304] width 6 height 6
checkbox input "true"
click at [707, 380] on button "Choose selected" at bounding box center [691, 376] width 67 height 18
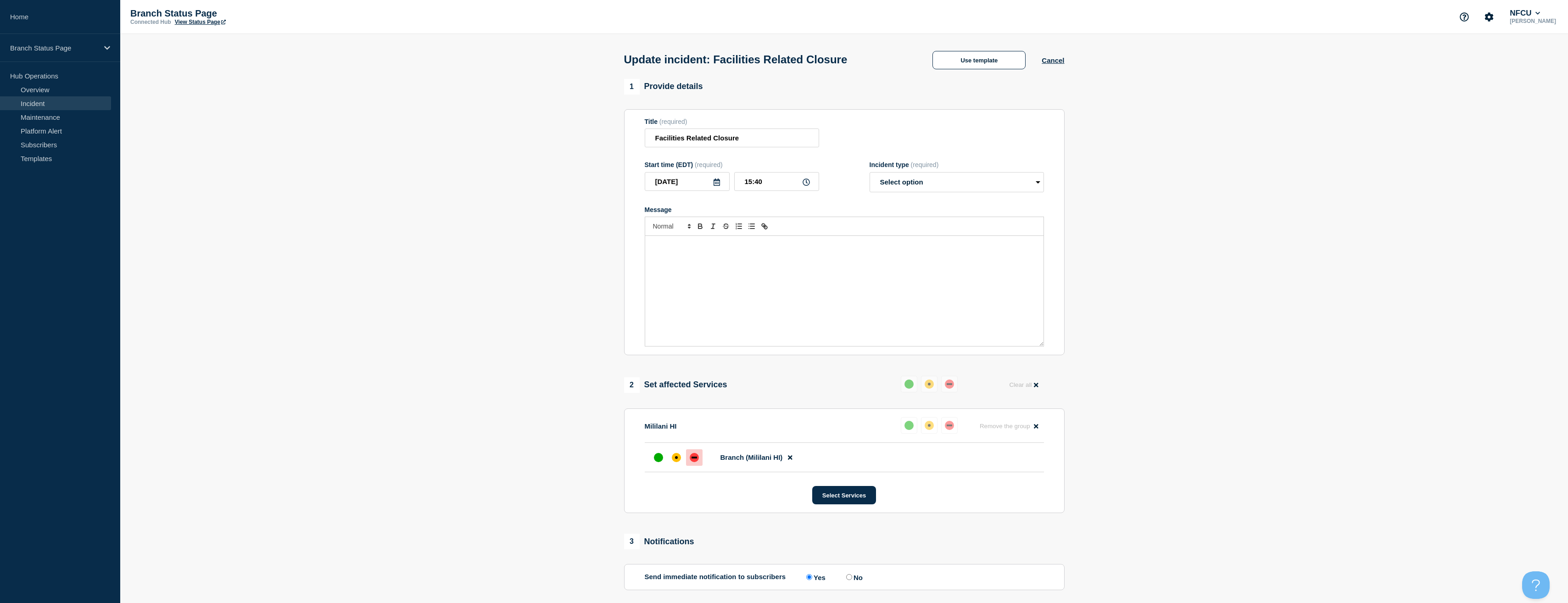
select select "resolved"
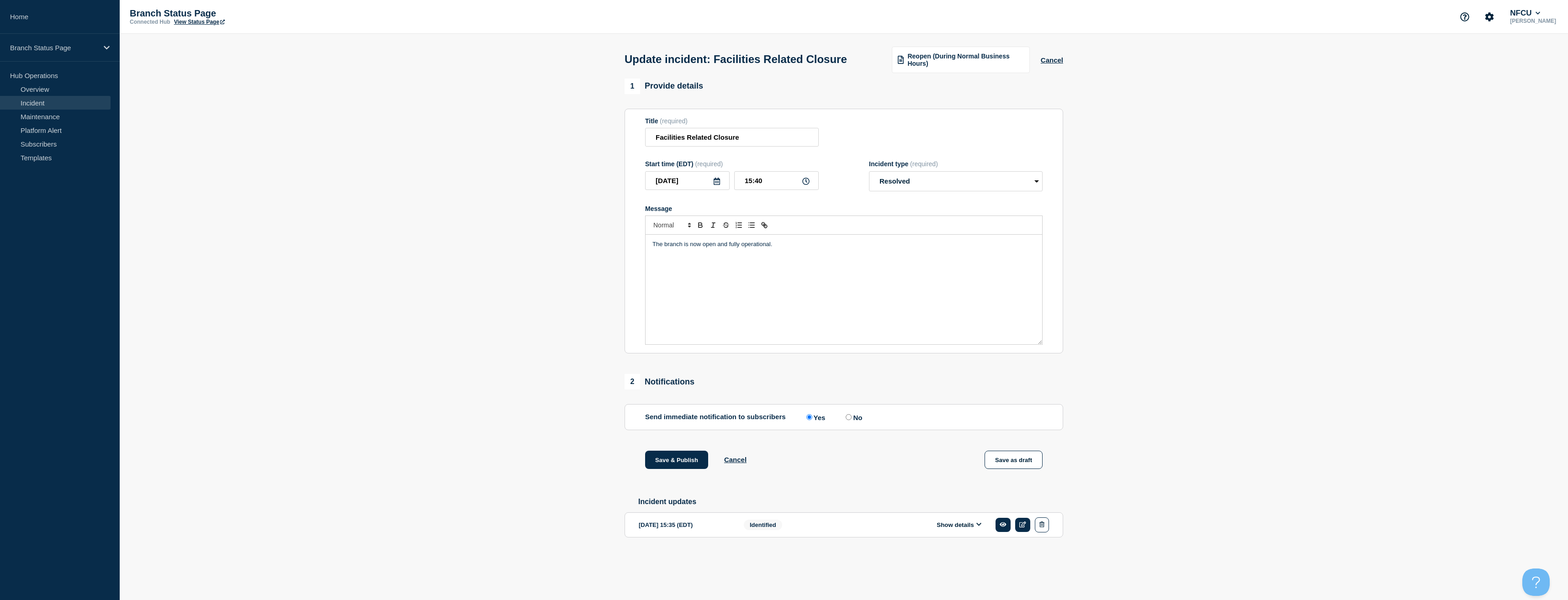
click at [545, 346] on section "1 Provide details Title (required) Facilities Related Closure Start time (EDT) …" at bounding box center [844, 323] width 1448 height 488
click at [672, 469] on button "Save & Publish" at bounding box center [677, 460] width 63 height 18
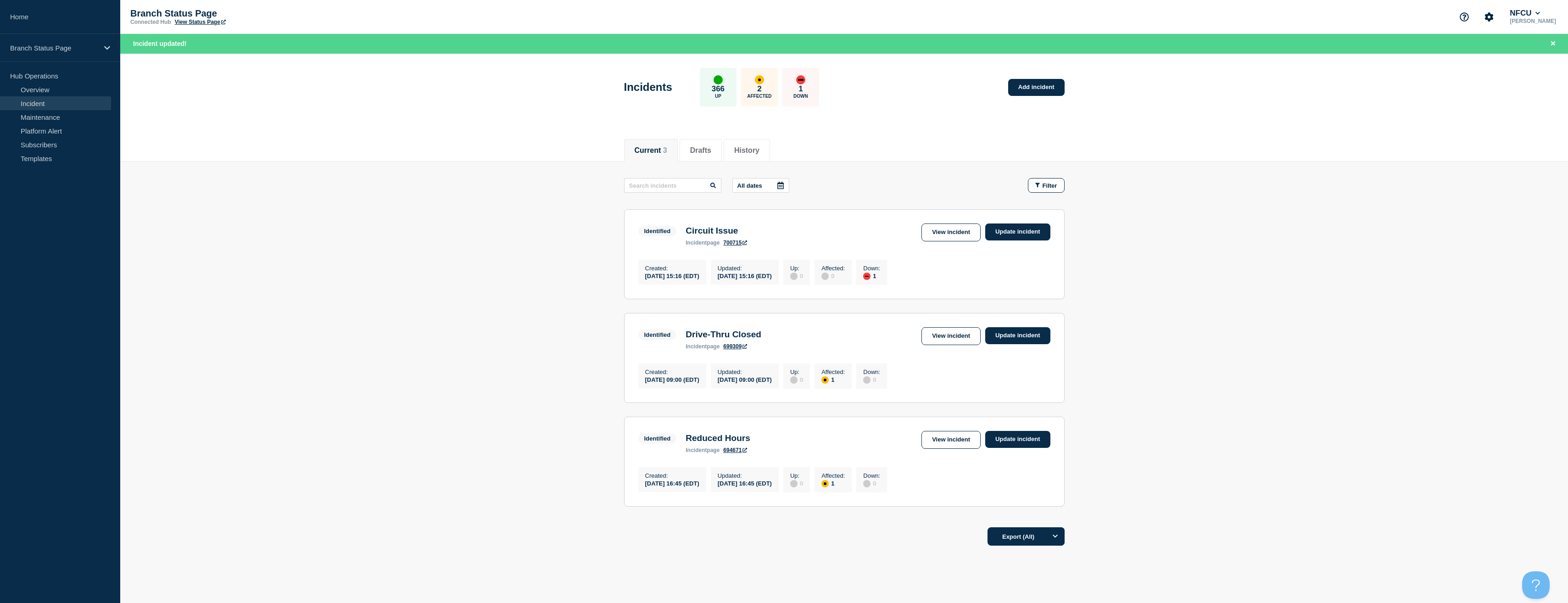
click at [414, 228] on main "All dates Filter Identified 1 Down Circuit Issue Created [DATE] 15:16 (EDT) Upd…" at bounding box center [844, 341] width 1448 height 359
